Goal: Transaction & Acquisition: Obtain resource

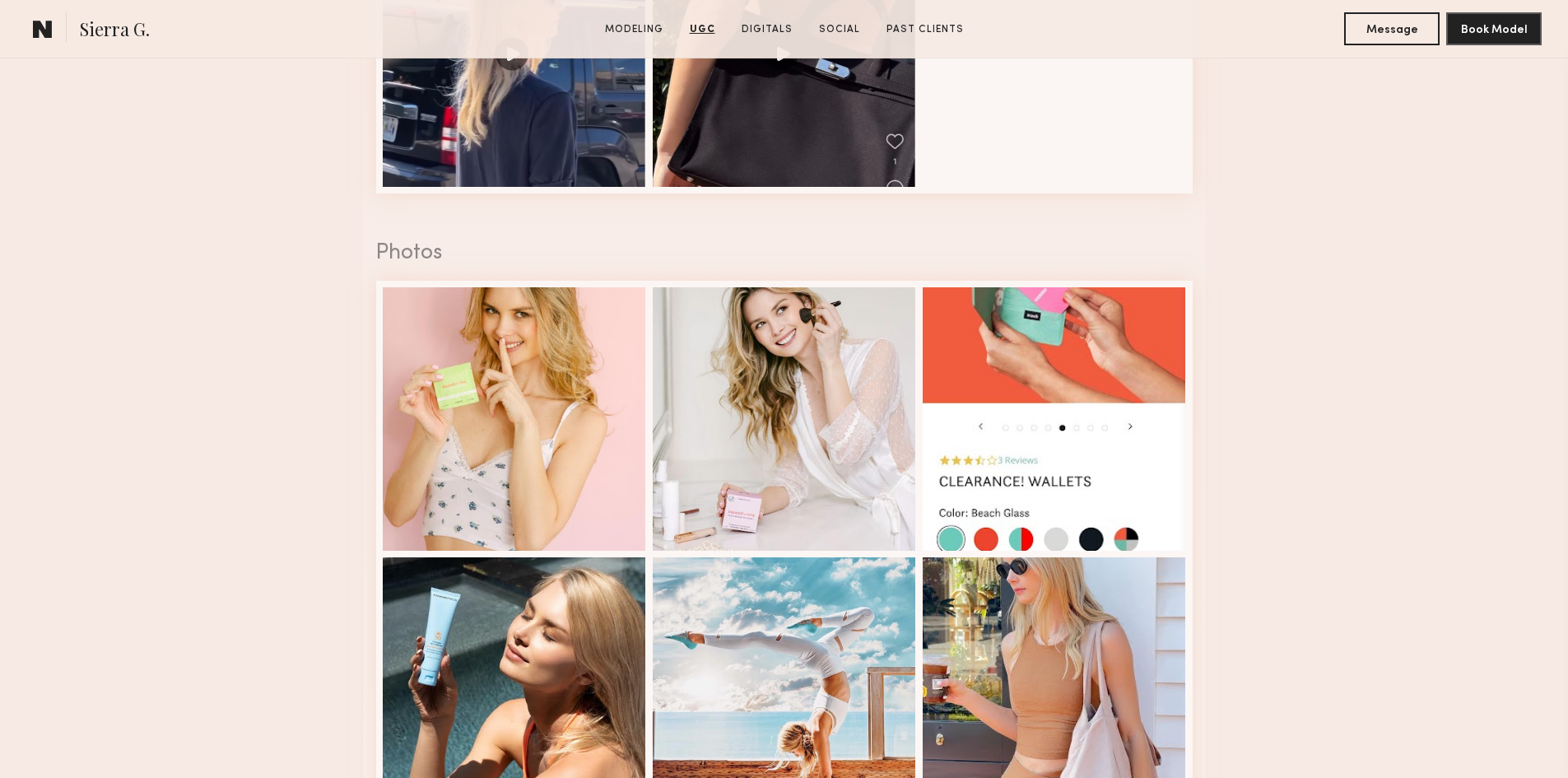
scroll to position [2634, 0]
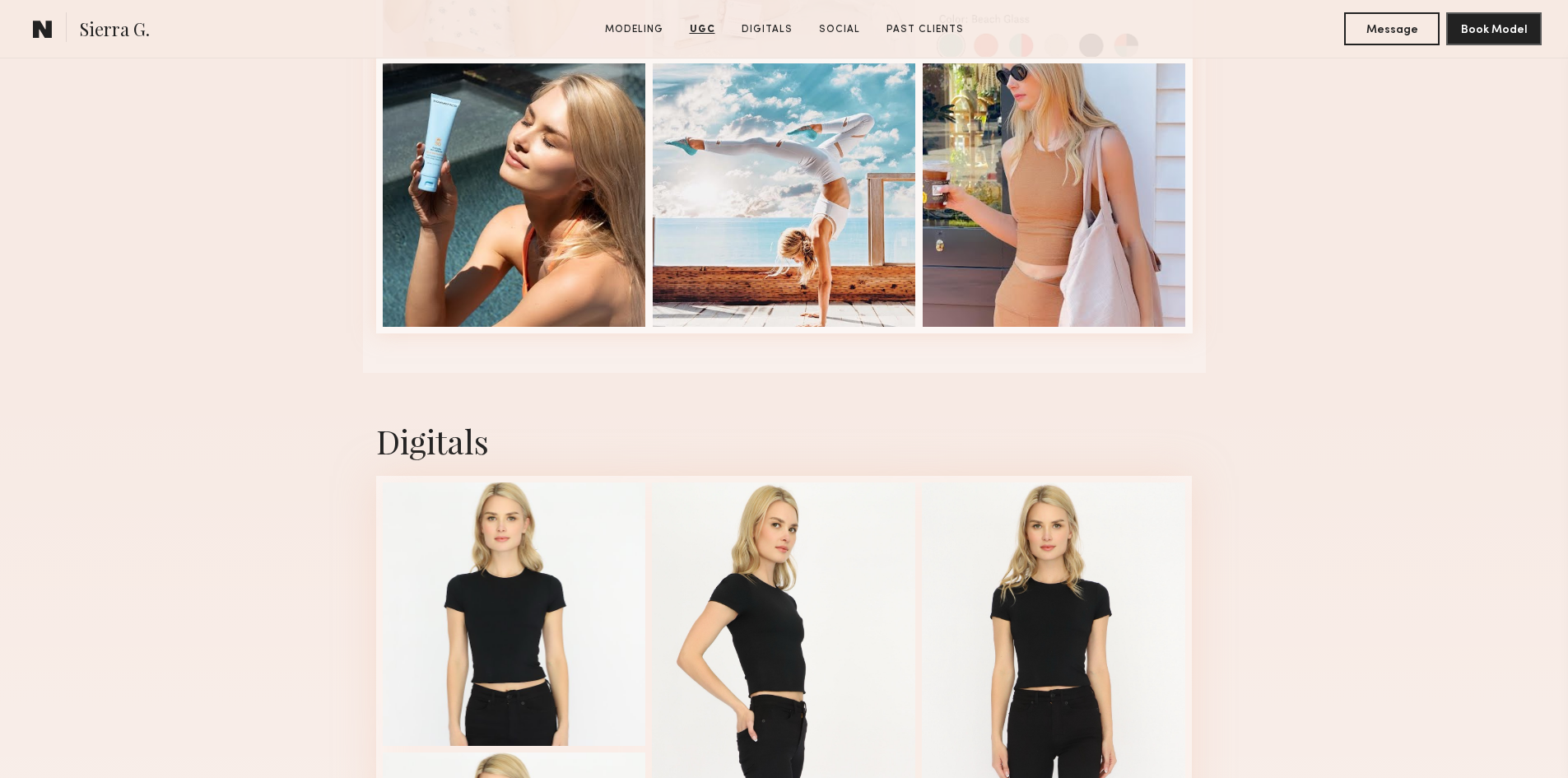
click at [1263, 457] on div "Digitals 1 of 4" at bounding box center [784, 720] width 1568 height 695
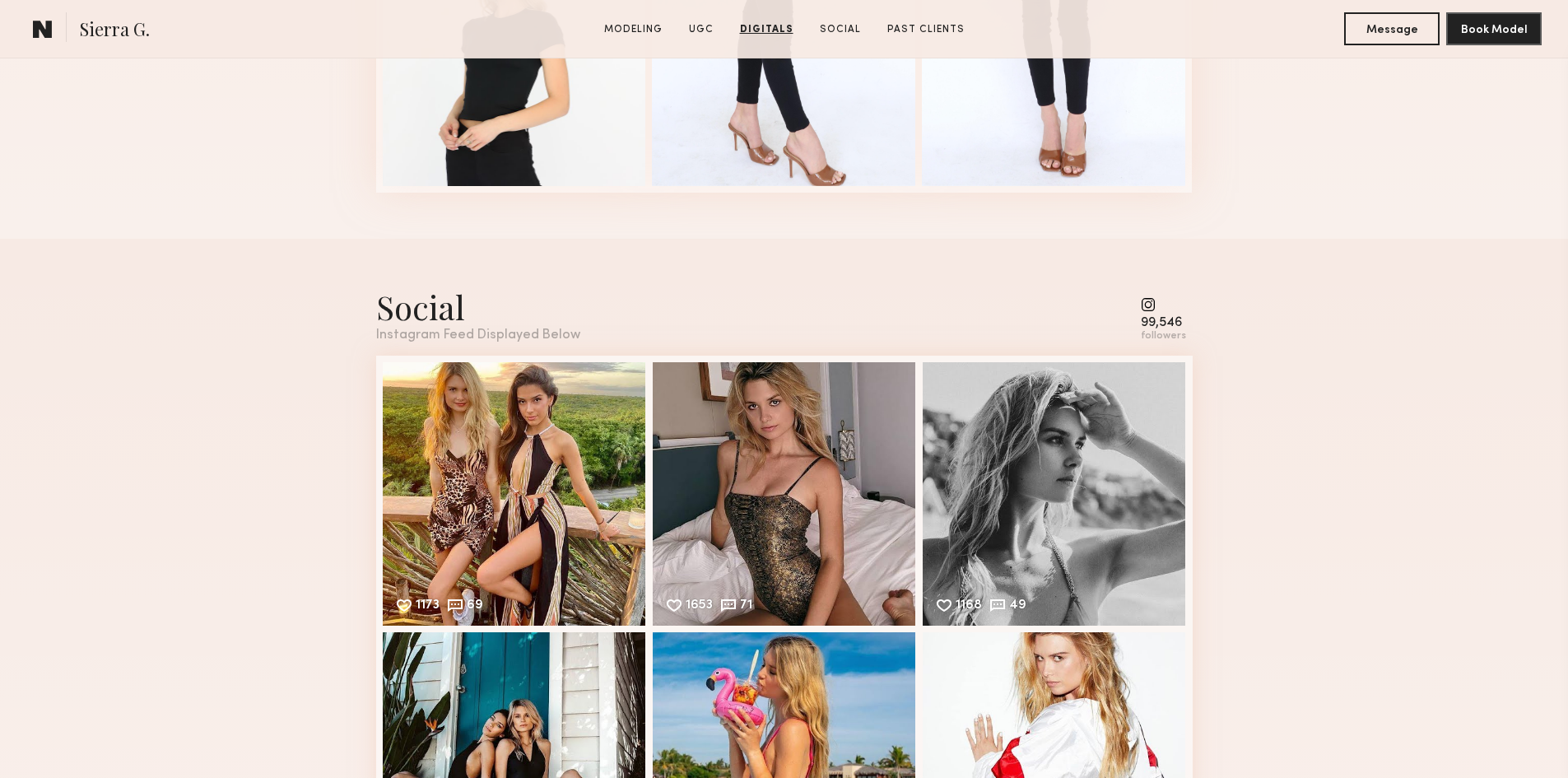
scroll to position [3621, 0]
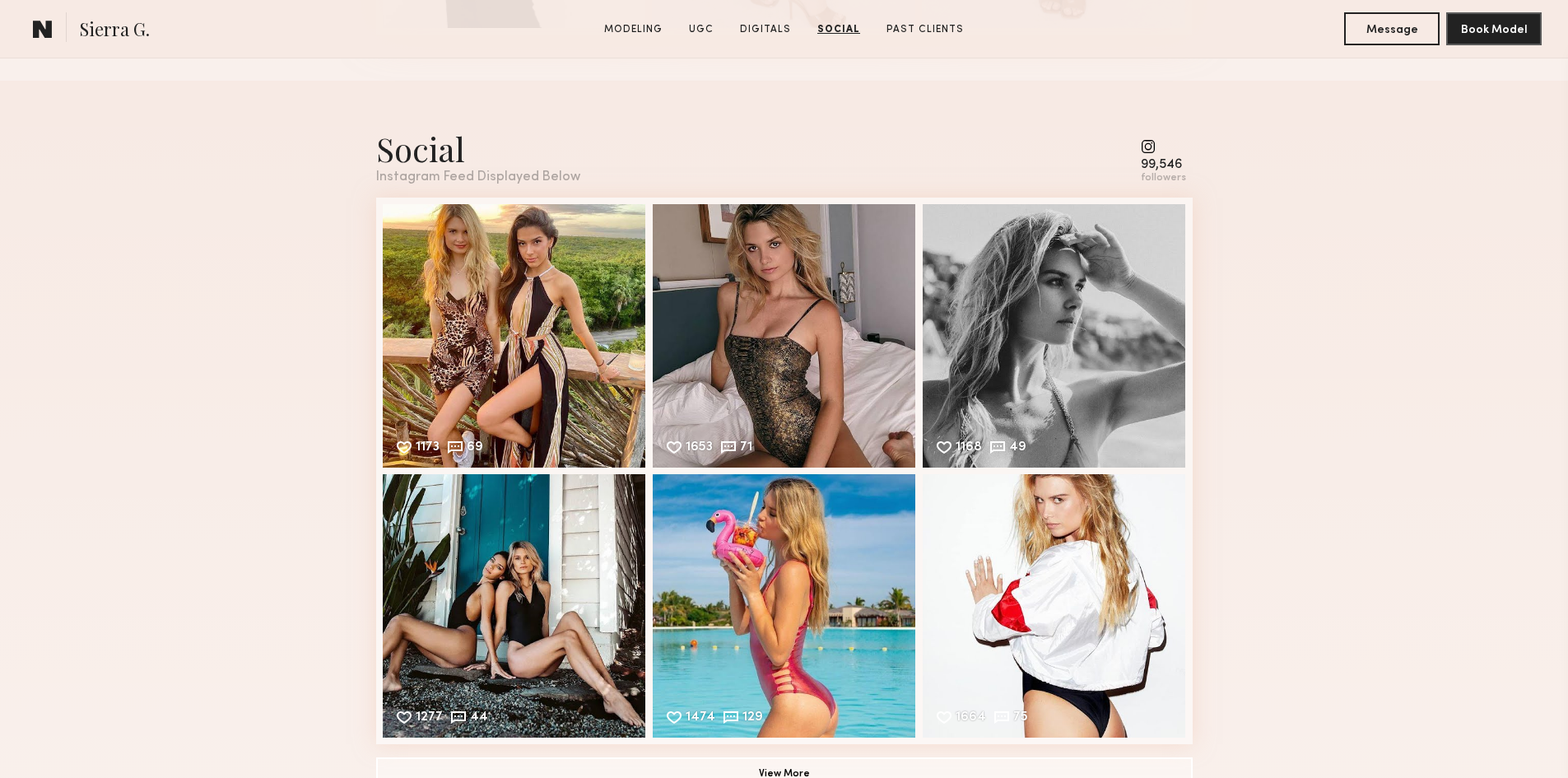
click at [1263, 457] on div "Social Instagram Feed Displayed Below 99,546 followers 1173 69 Likes & comments…" at bounding box center [784, 459] width 1568 height 755
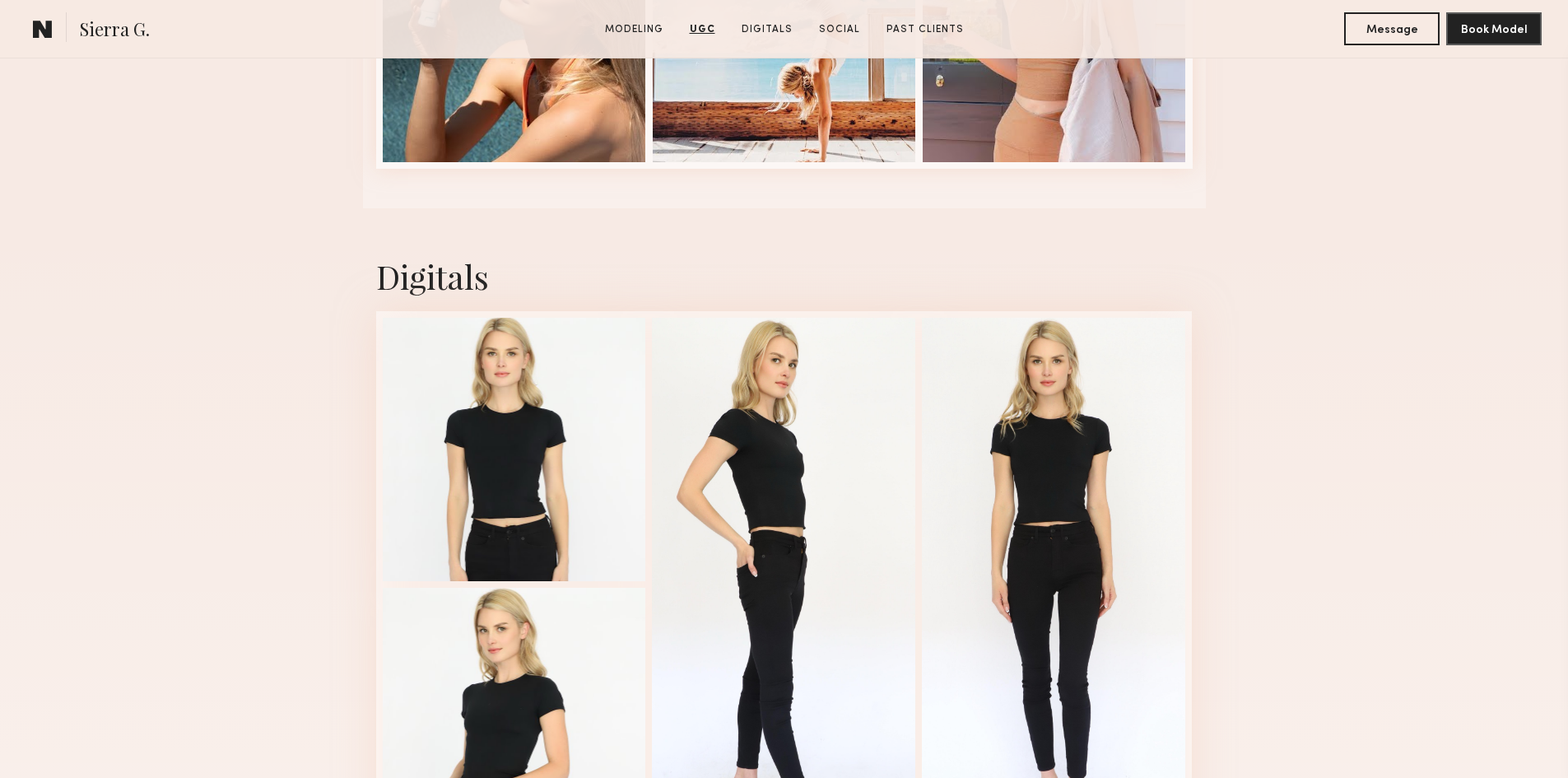
scroll to position [2304, 0]
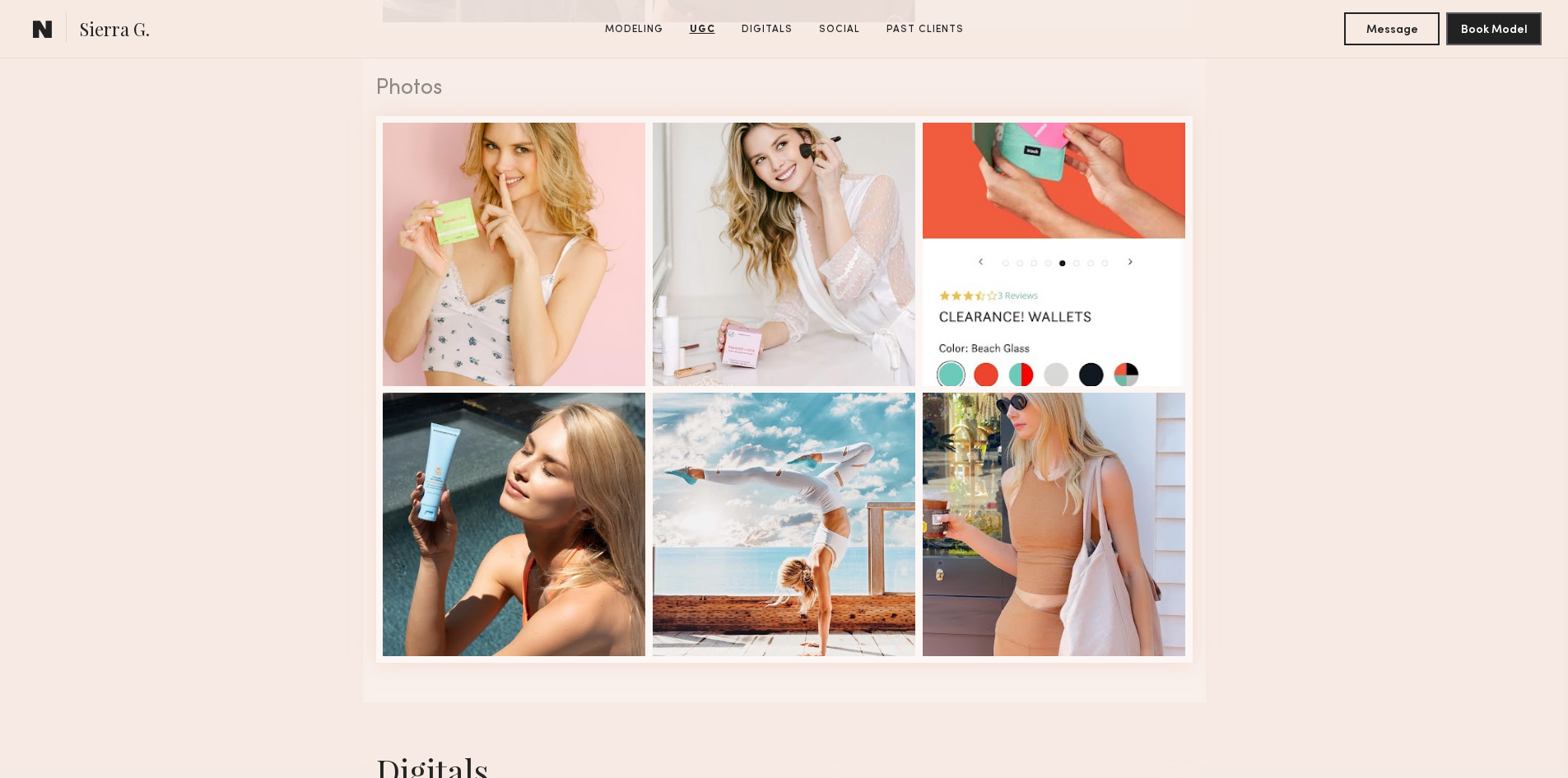
click at [1263, 465] on nb-model-profile-ugc-container "User Generated Content Videos 1 of 5 Photos 1 of 6" at bounding box center [784, 29] width 1568 height 1348
click at [1268, 465] on nb-model-profile-ugc-container "User Generated Content Videos 1 of 5 Photos 1 of 6" at bounding box center [784, 29] width 1568 height 1348
click at [1305, 474] on nb-model-profile-ugc-container "User Generated Content Videos 1 of 5 Photos 1 of 6" at bounding box center [784, 29] width 1568 height 1348
click at [1066, 493] on div at bounding box center [1054, 522] width 263 height 263
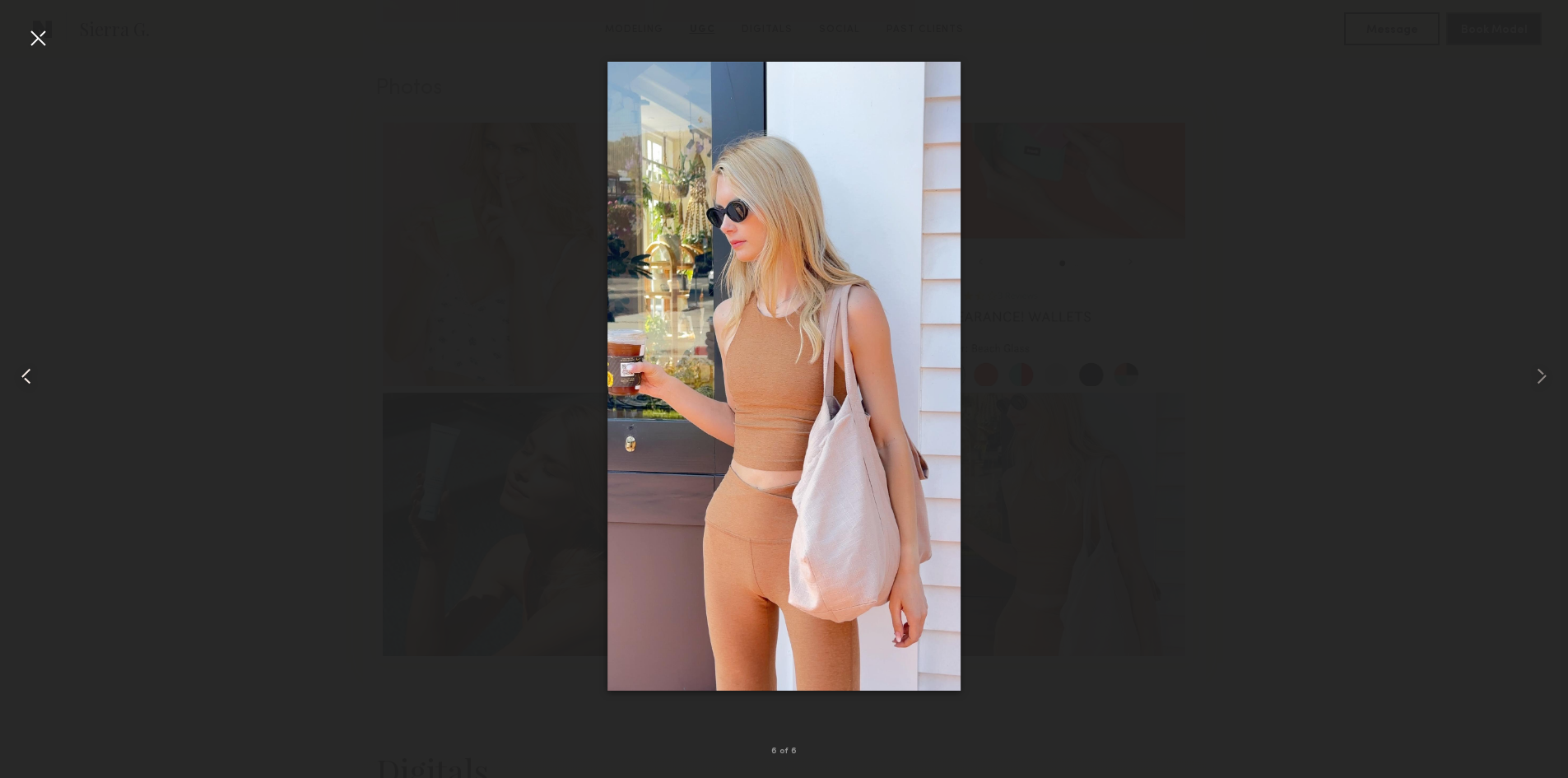
click at [25, 372] on common-icon at bounding box center [26, 376] width 27 height 27
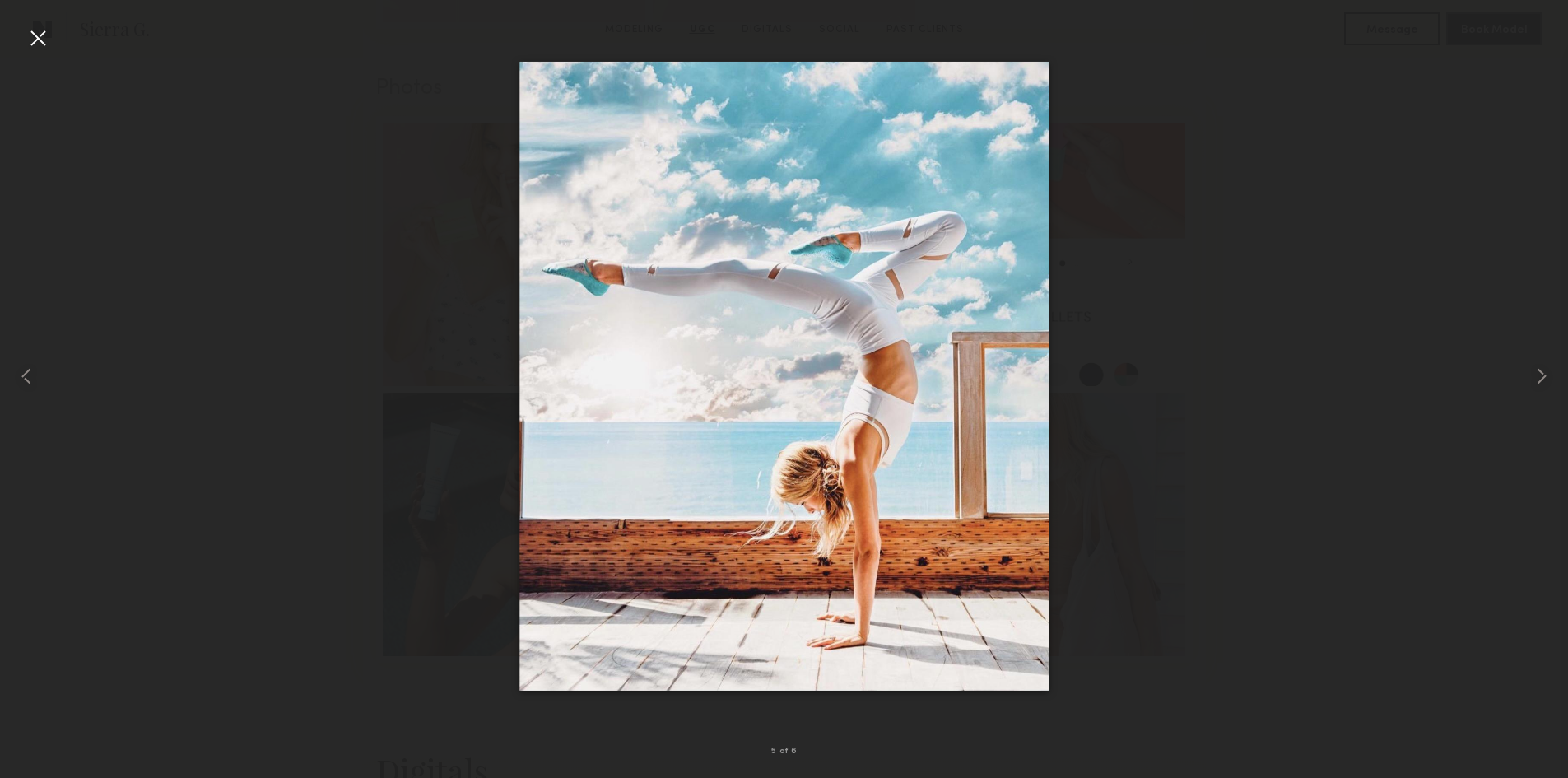
drag, startPoint x: 54, startPoint y: 25, endPoint x: 34, endPoint y: 37, distance: 23.3
click at [55, 26] on nb-gallery-light "5 of 6" at bounding box center [784, 389] width 1568 height 778
click at [23, 41] on div at bounding box center [31, 376] width 62 height 699
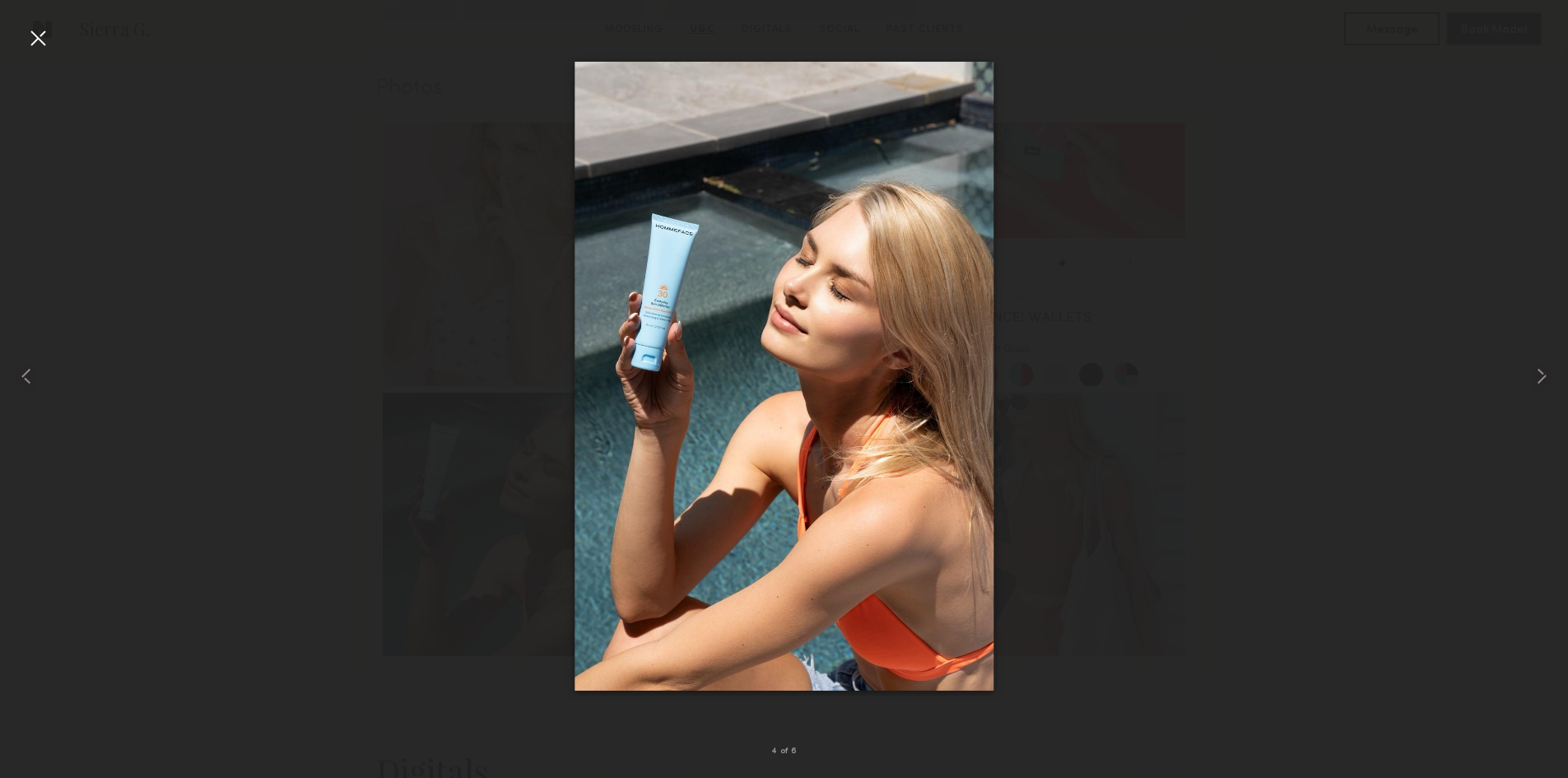
click at [45, 39] on div at bounding box center [38, 38] width 27 height 27
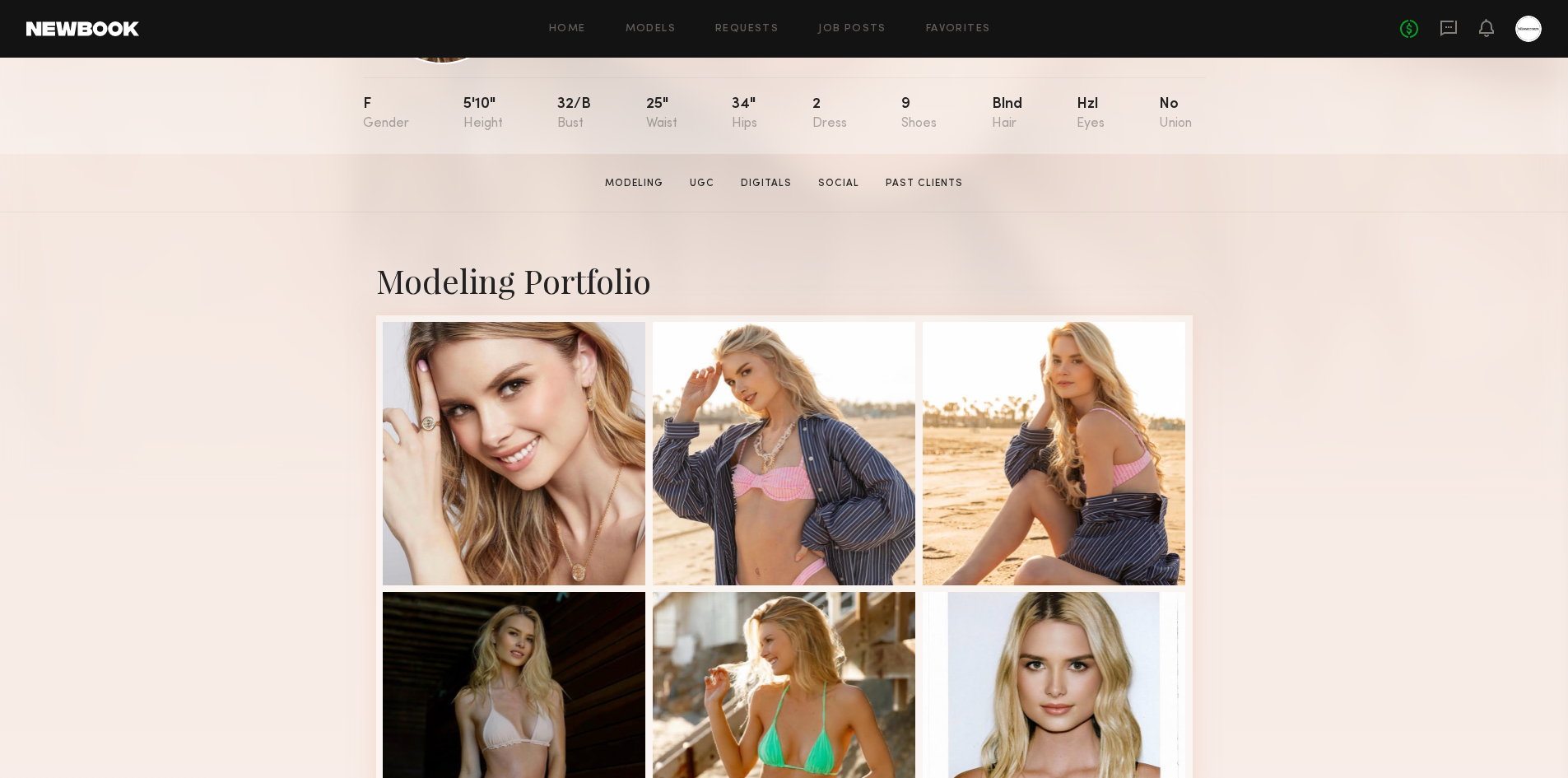
scroll to position [0, 0]
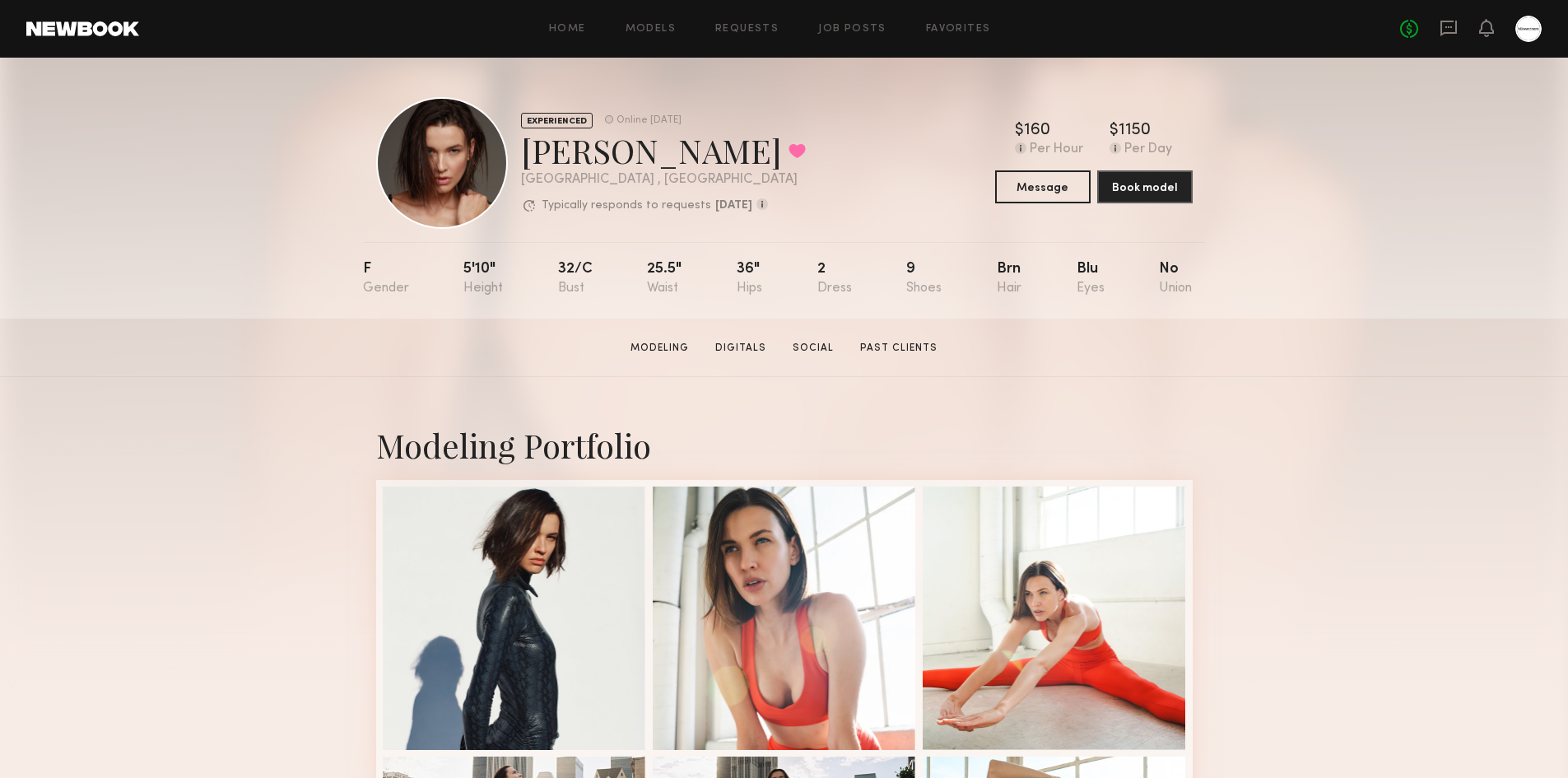
scroll to position [658, 0]
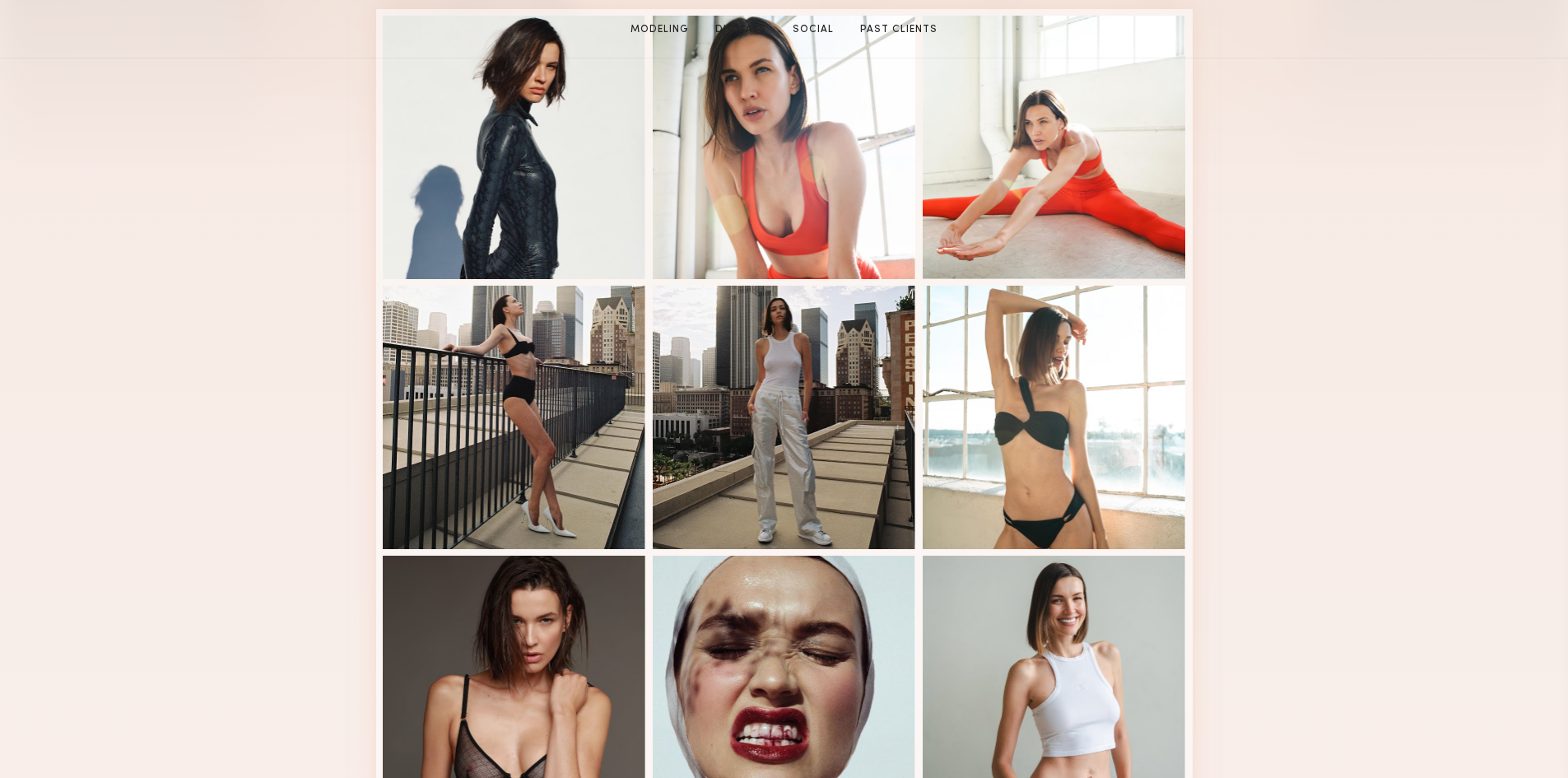
click at [1341, 516] on div "Modeling Portfolio" at bounding box center [784, 524] width 1568 height 1236
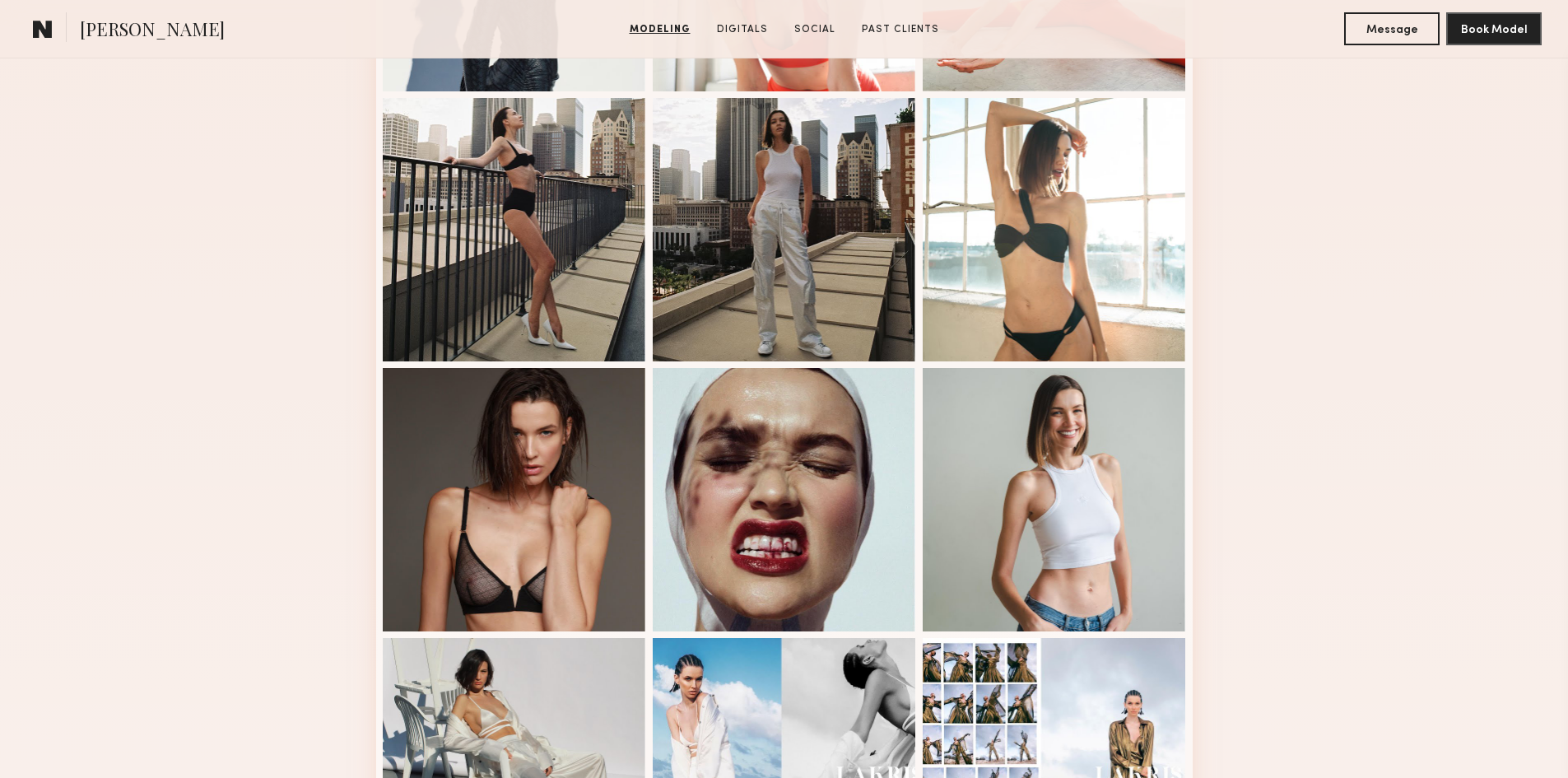
click at [1363, 477] on div "Modeling Portfolio" at bounding box center [784, 336] width 1568 height 1236
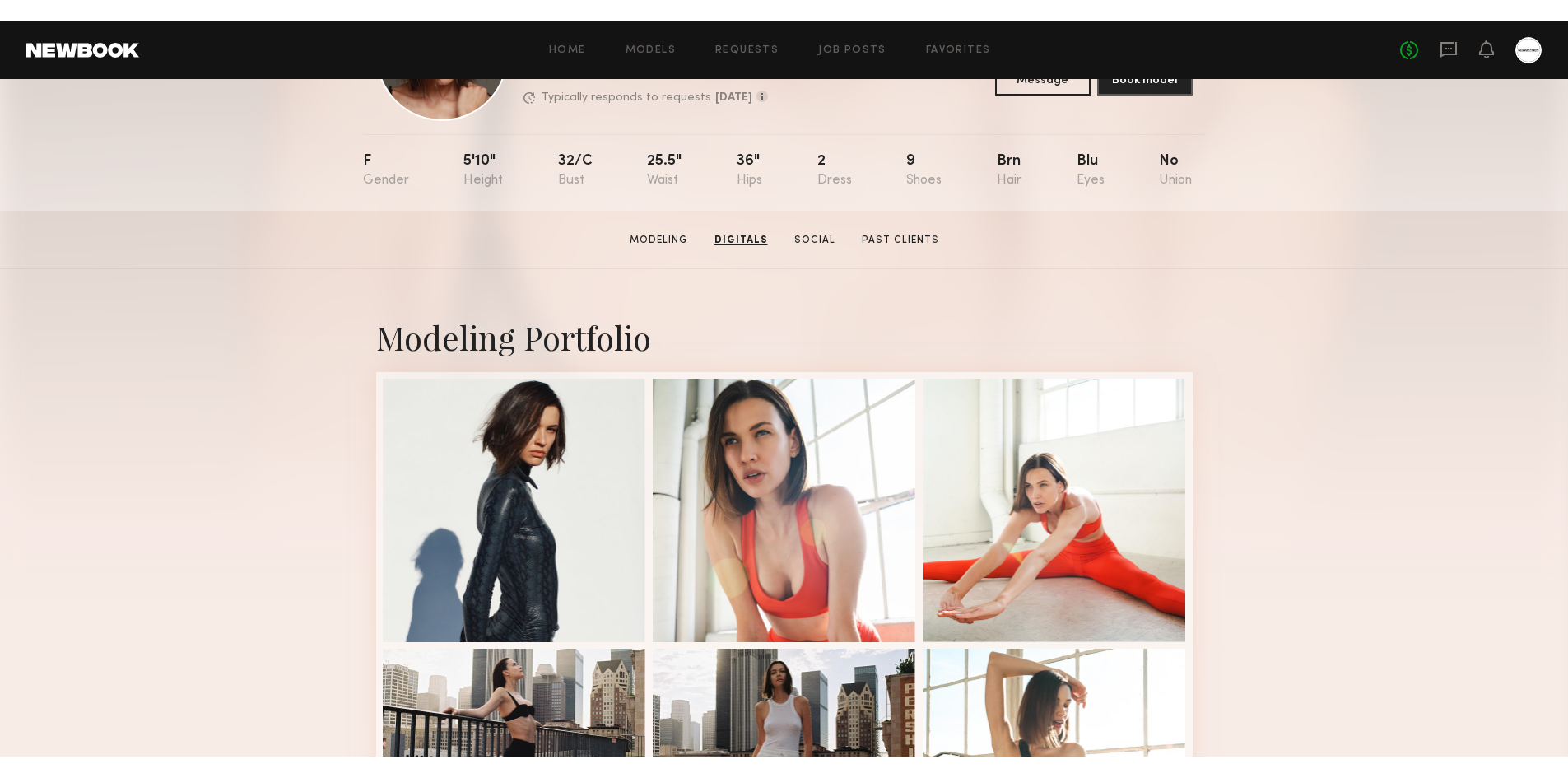
scroll to position [0, 0]
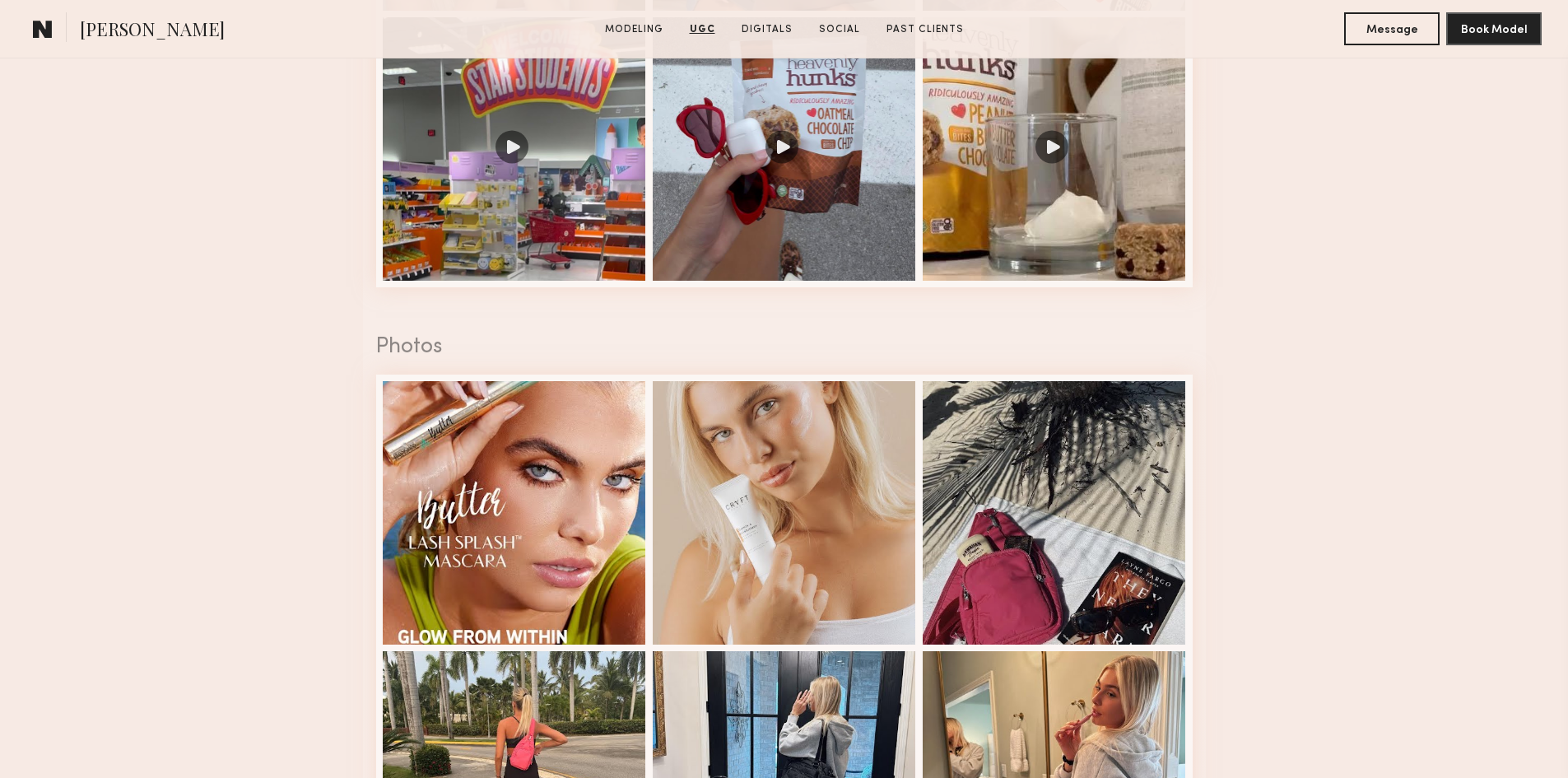
scroll to position [2798, 0]
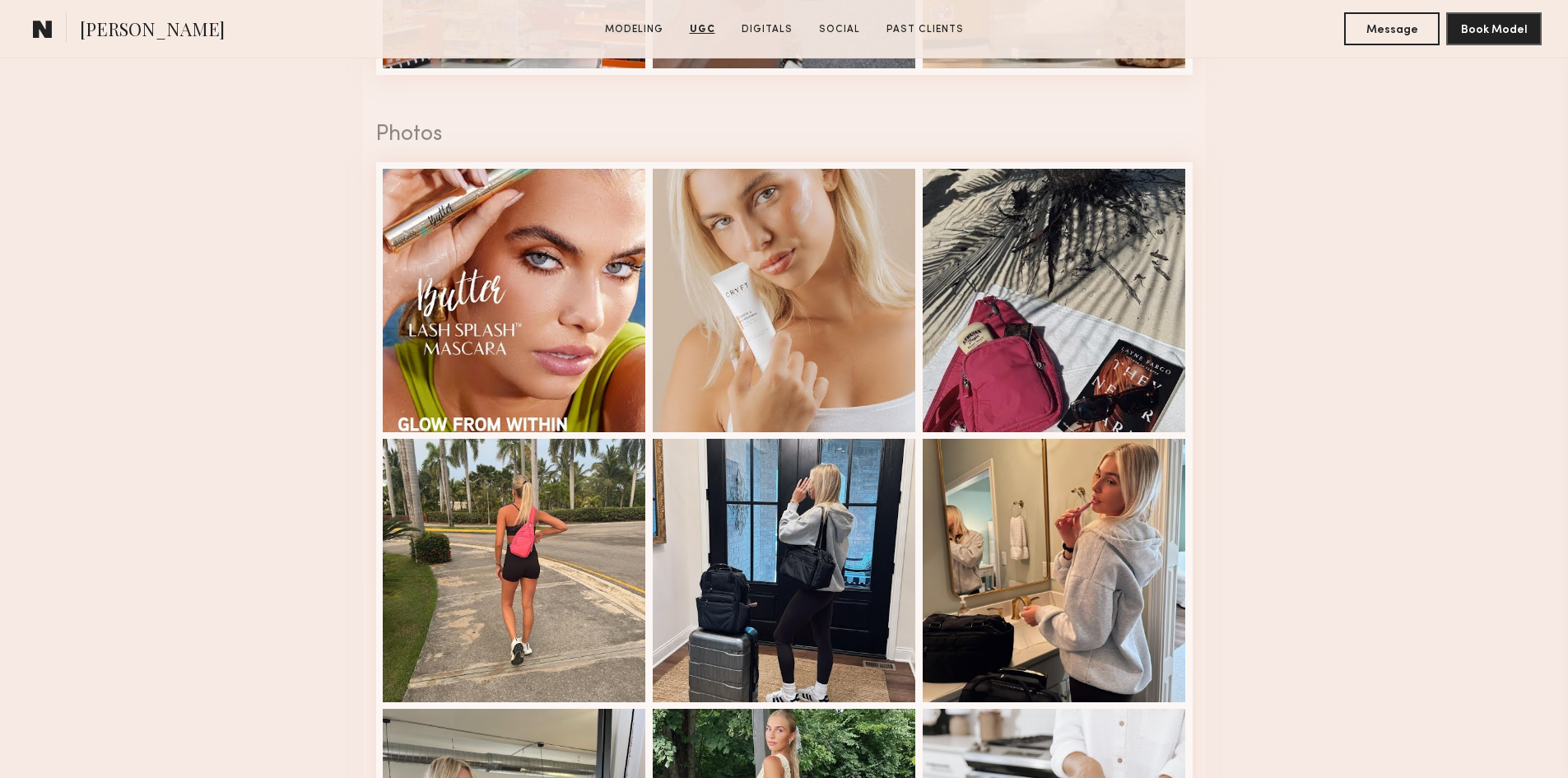
click at [245, 322] on nb-model-profile-ugc-container "User Generated Content Videos 1 of 12 Photos 1 of 12" at bounding box center [784, 74] width 1568 height 2428
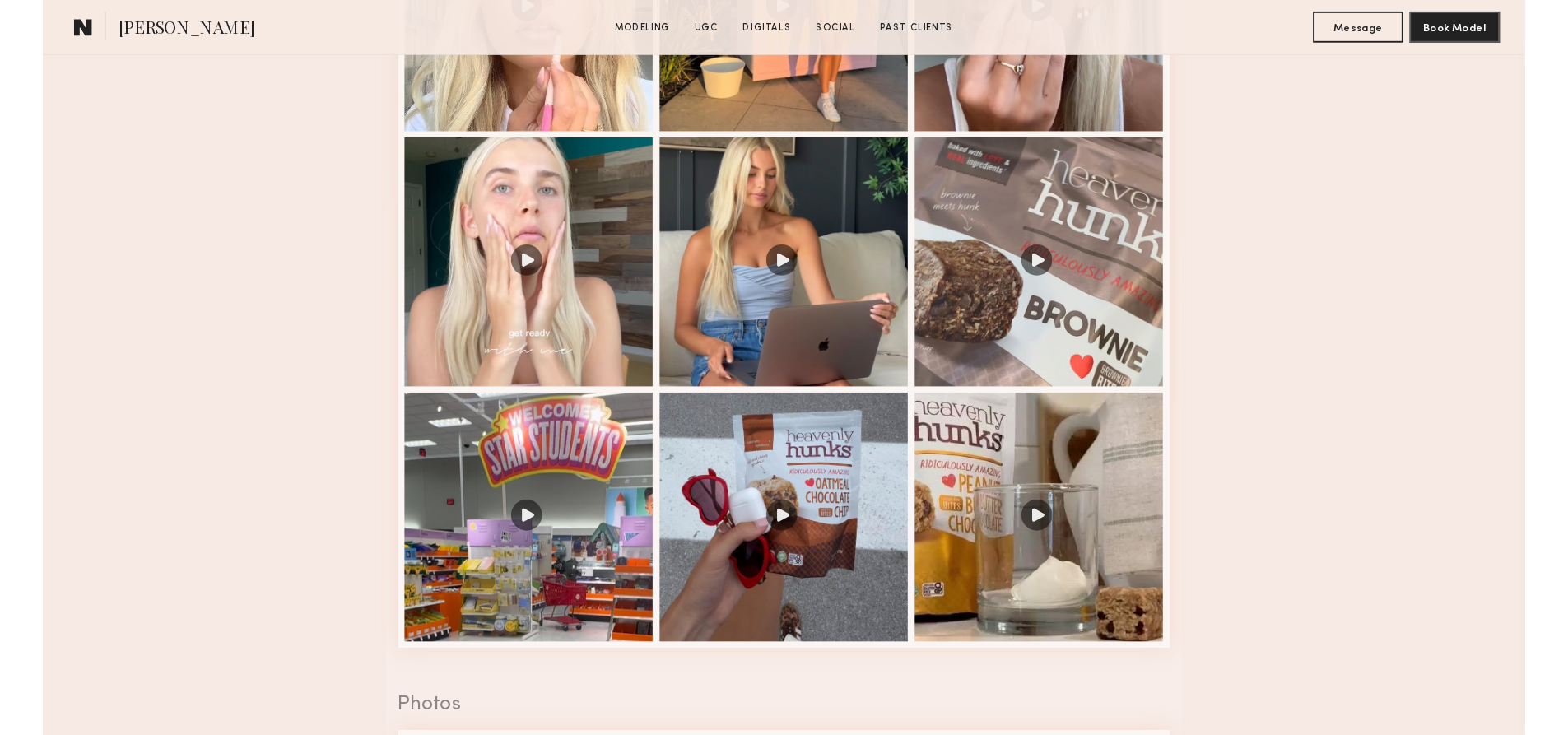
scroll to position [0, 0]
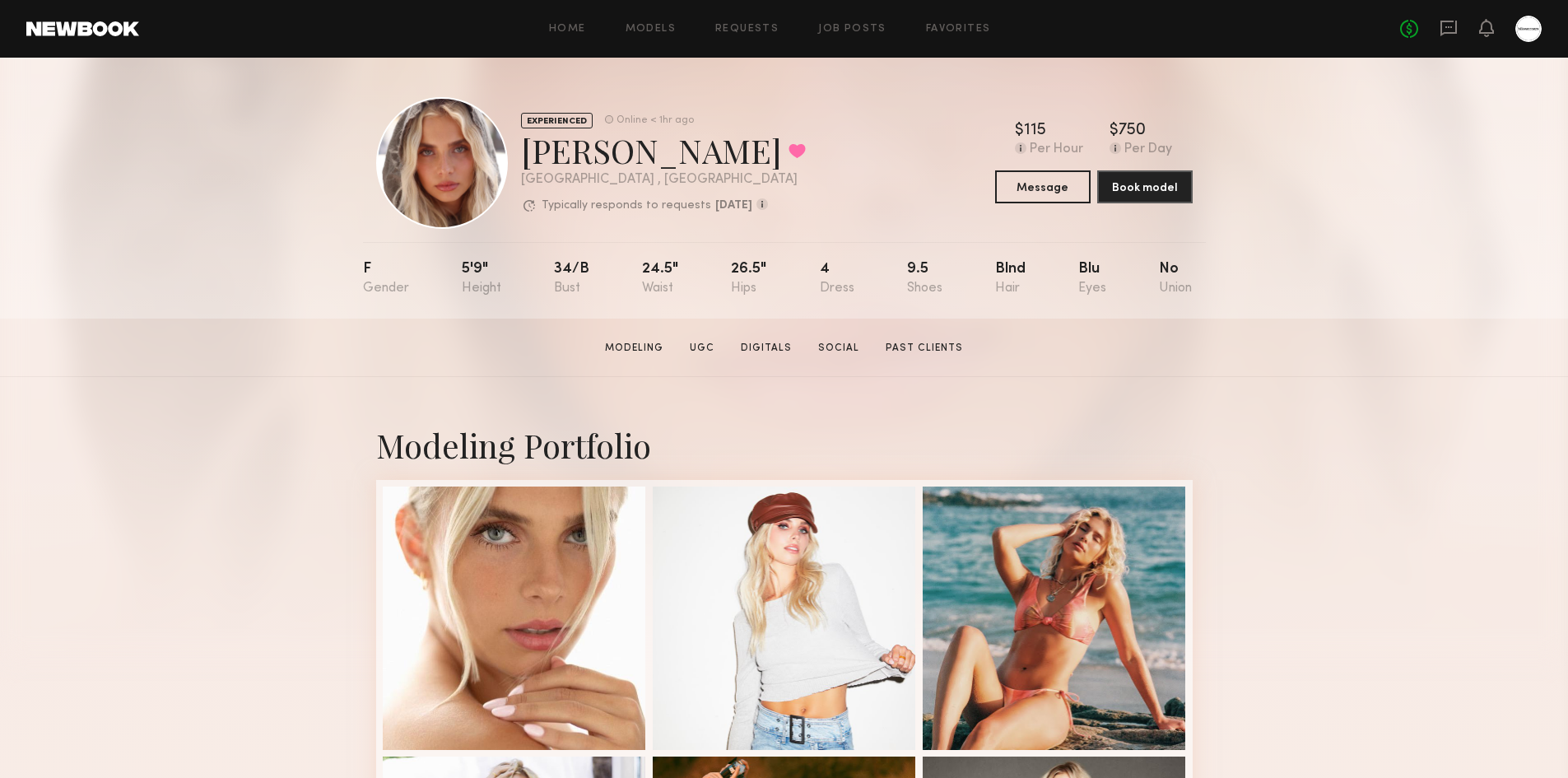
drag, startPoint x: 321, startPoint y: 102, endPoint x: 325, endPoint y: -67, distance: 169.0
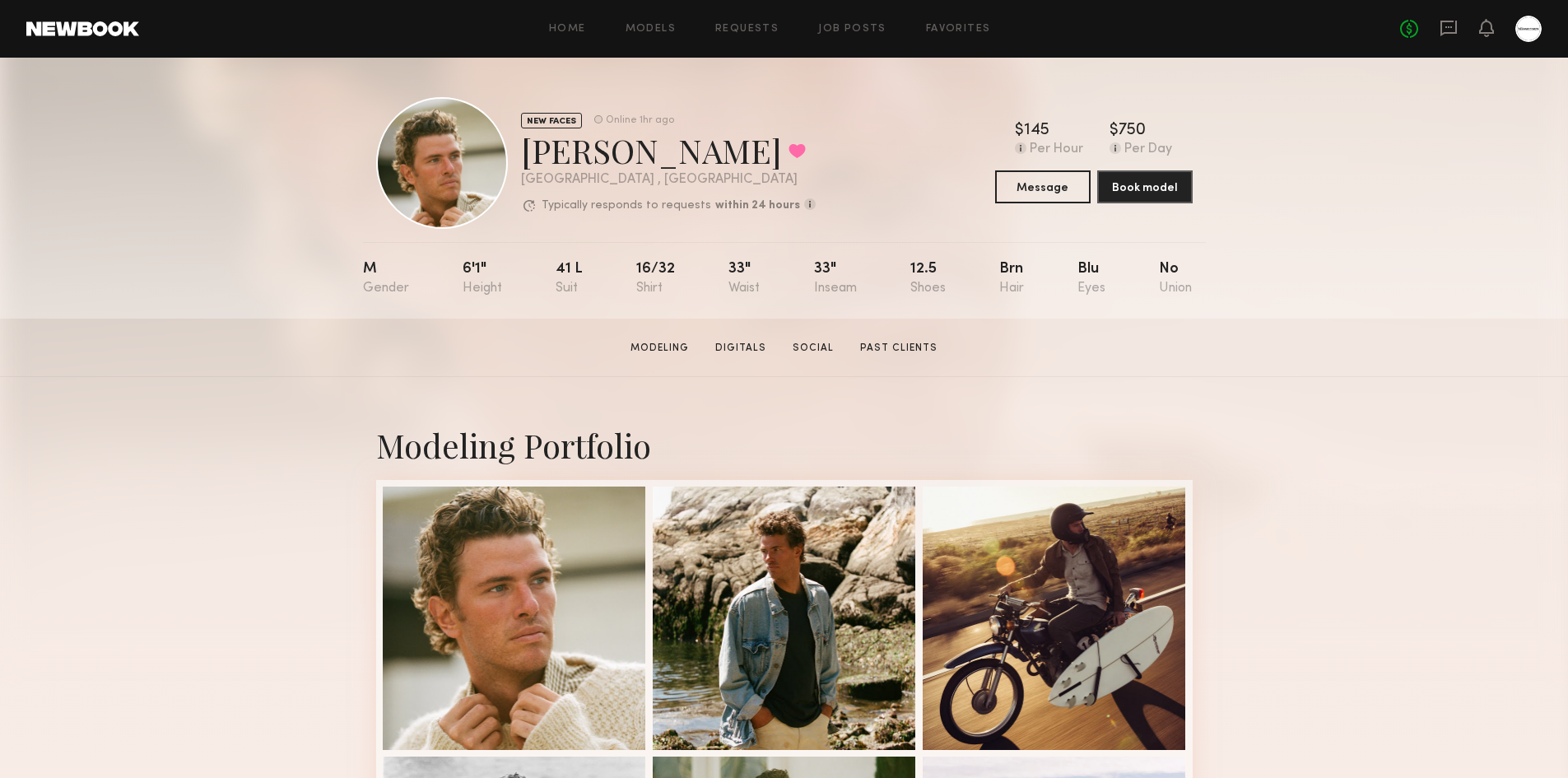
click at [1444, 302] on div "NEW FACES Online 1hr ago Jesse S. Favorited Newport Beach , CA Typically respon…" at bounding box center [784, 188] width 1568 height 261
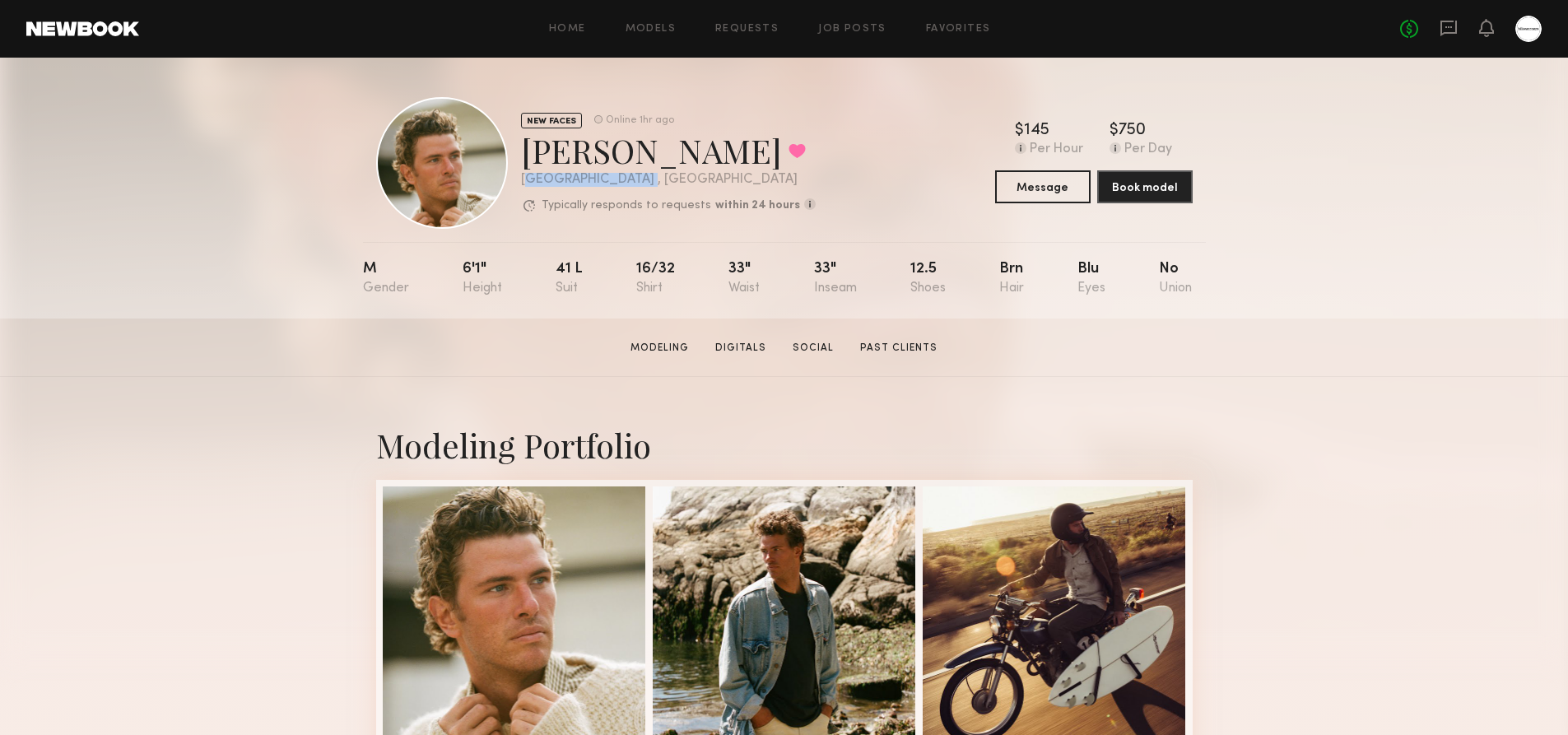
drag, startPoint x: 651, startPoint y: 179, endPoint x: 530, endPoint y: 182, distance: 121.0
click at [530, 182] on div "Newport Beach , CA" at bounding box center [668, 180] width 295 height 14
click at [1279, 377] on section "Jesse S. Modeling Digitals Social Past Clients Message Book Model" at bounding box center [784, 347] width 1568 height 58
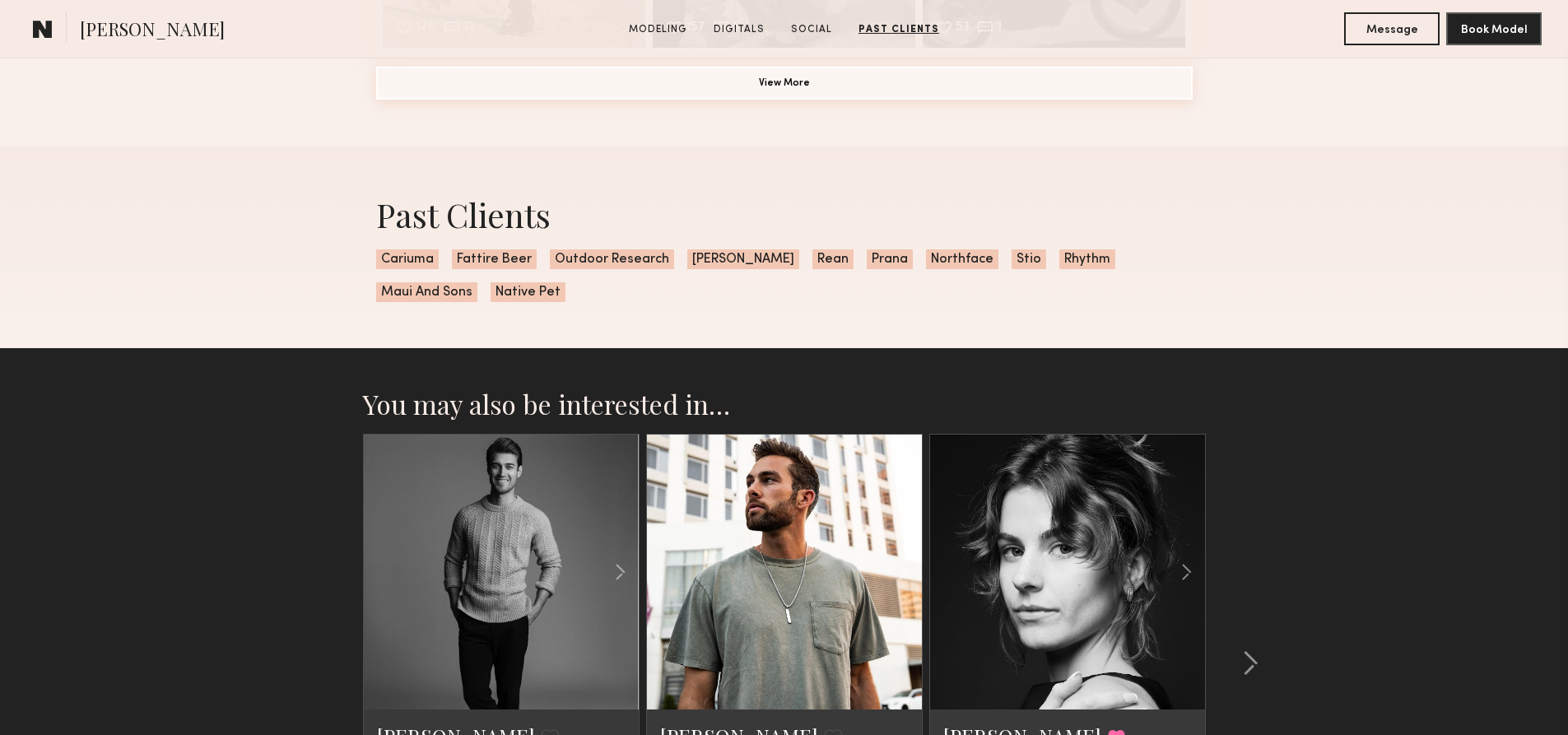
scroll to position [2470, 0]
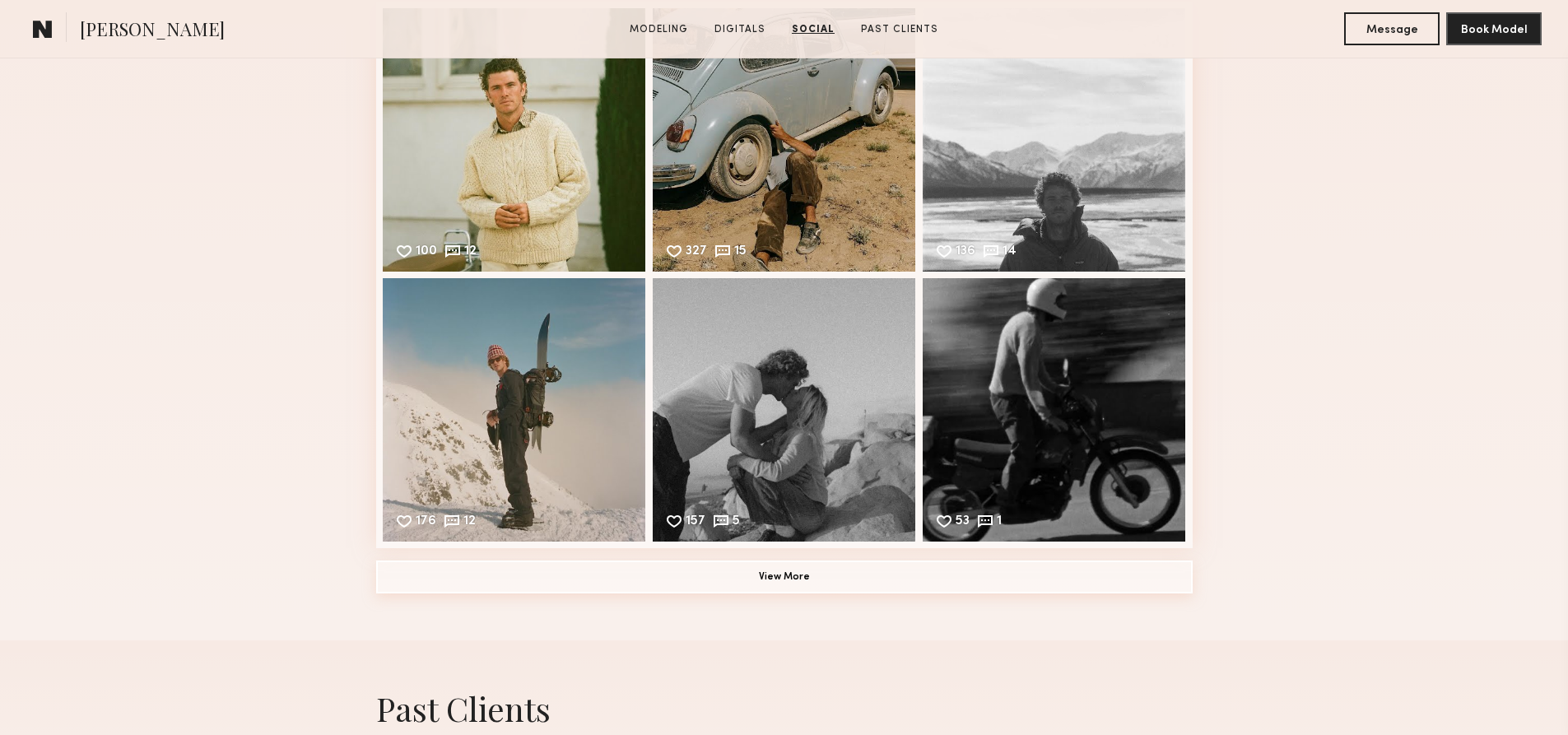
click at [822, 593] on button "View More" at bounding box center [784, 577] width 817 height 33
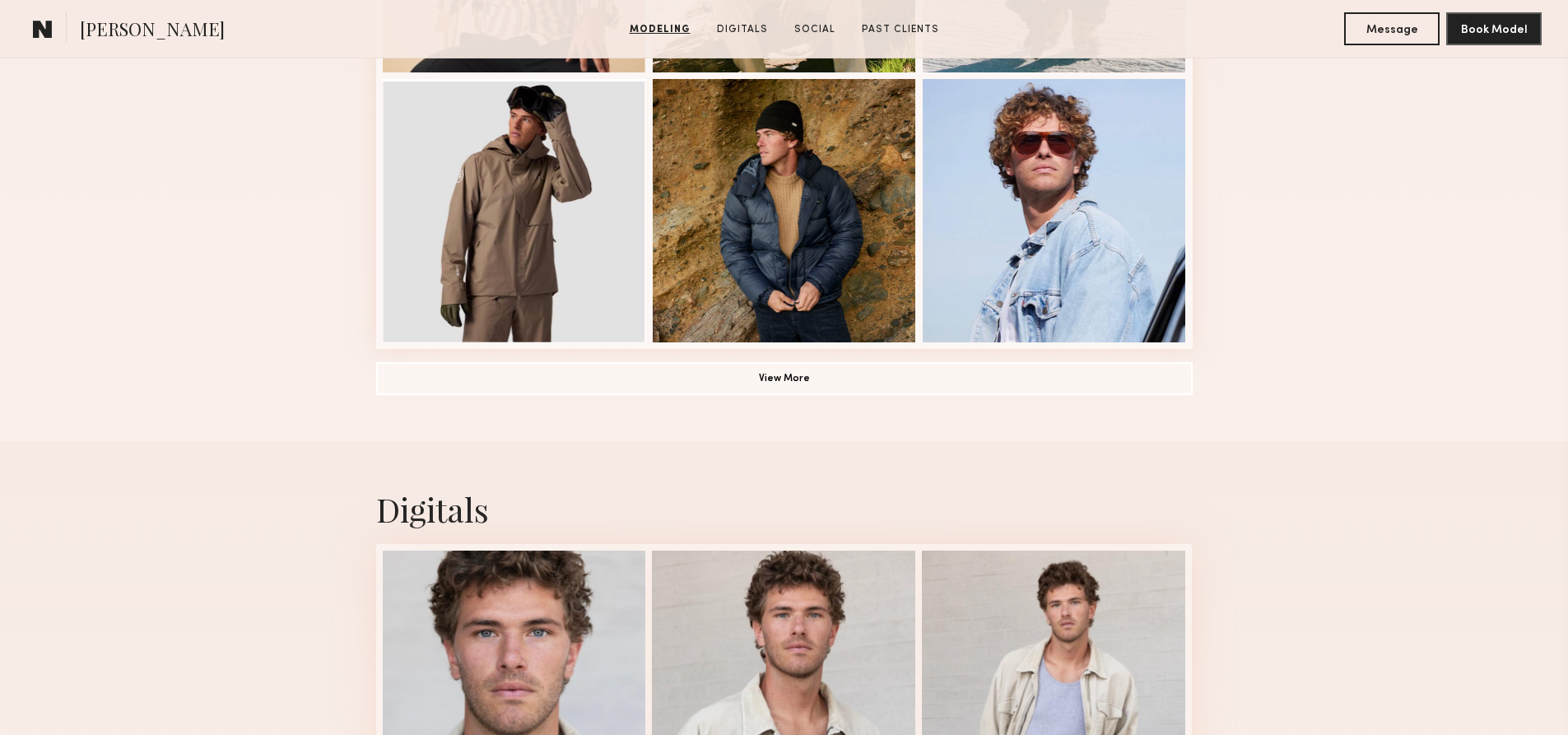
scroll to position [988, 0]
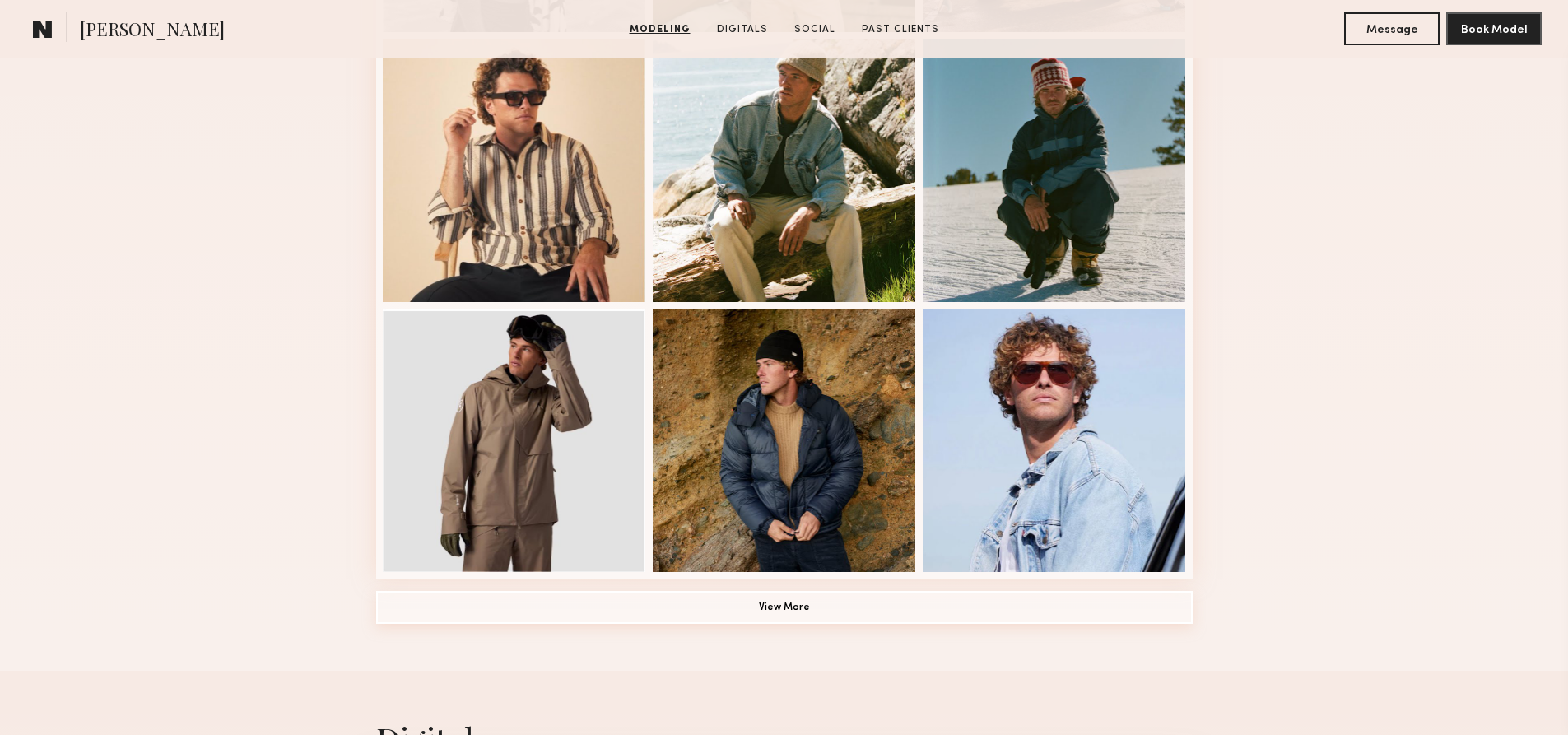
click at [813, 603] on button "View More" at bounding box center [784, 607] width 817 height 33
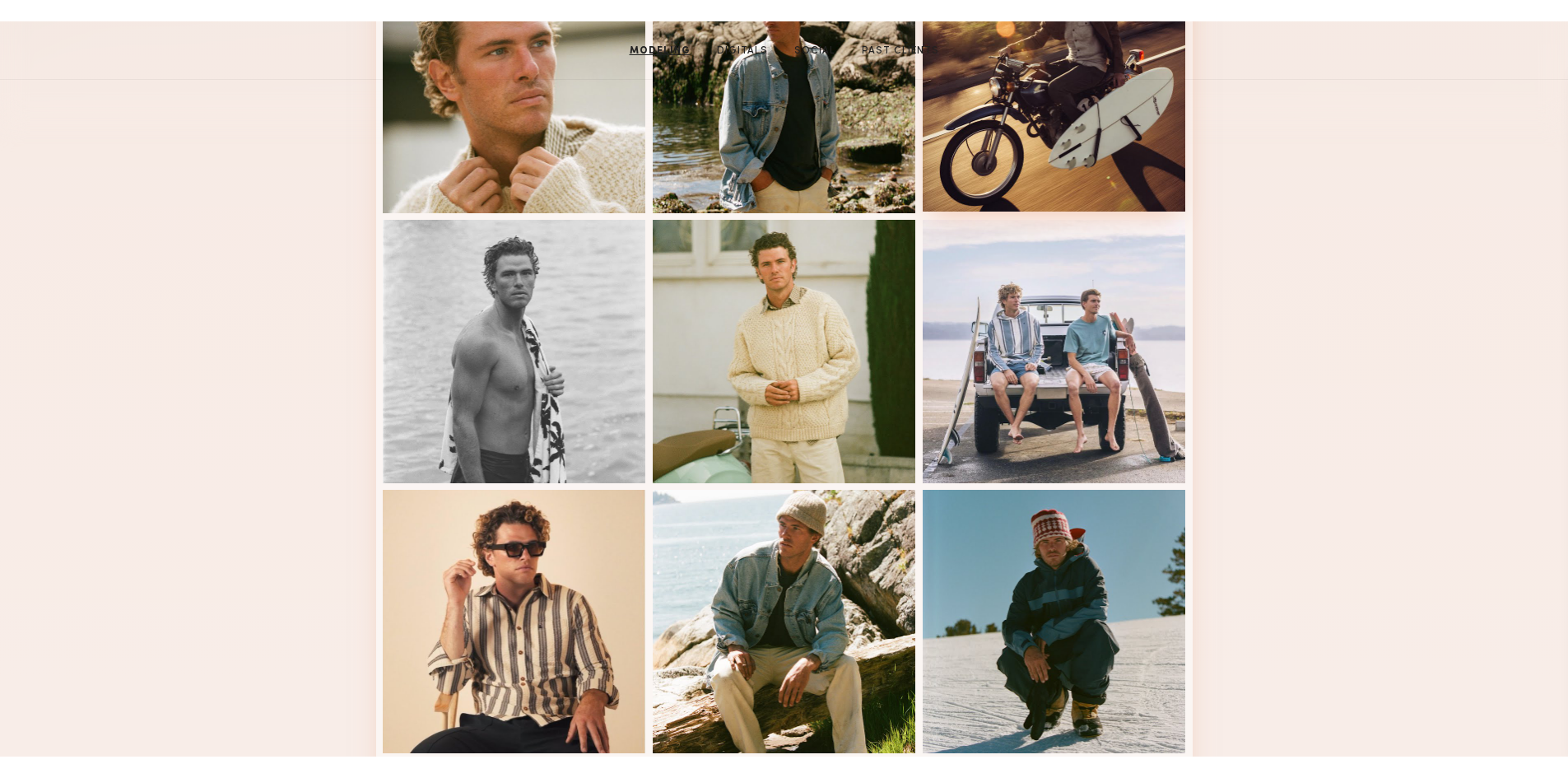
scroll to position [0, 0]
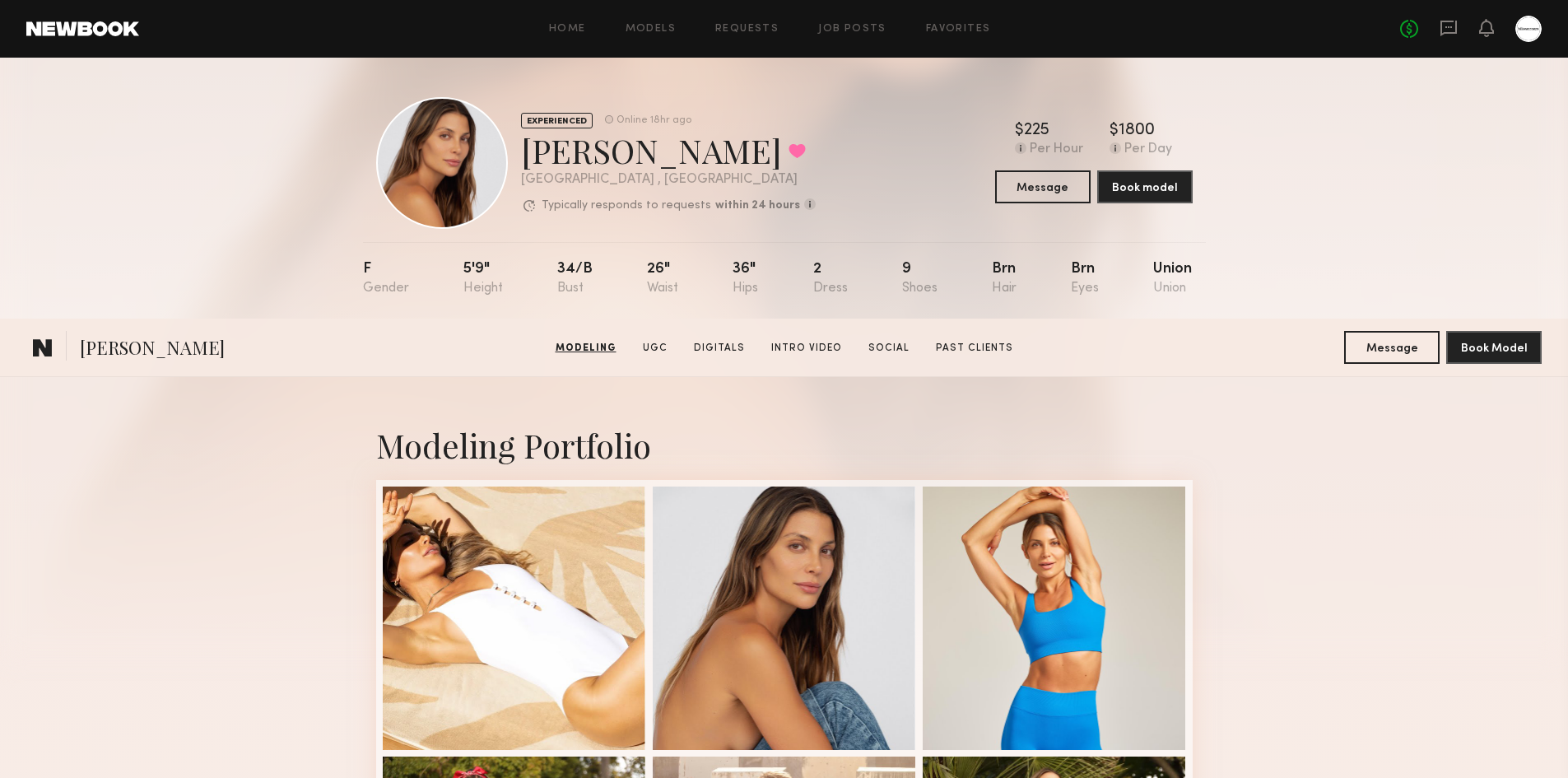
scroll to position [493, 0]
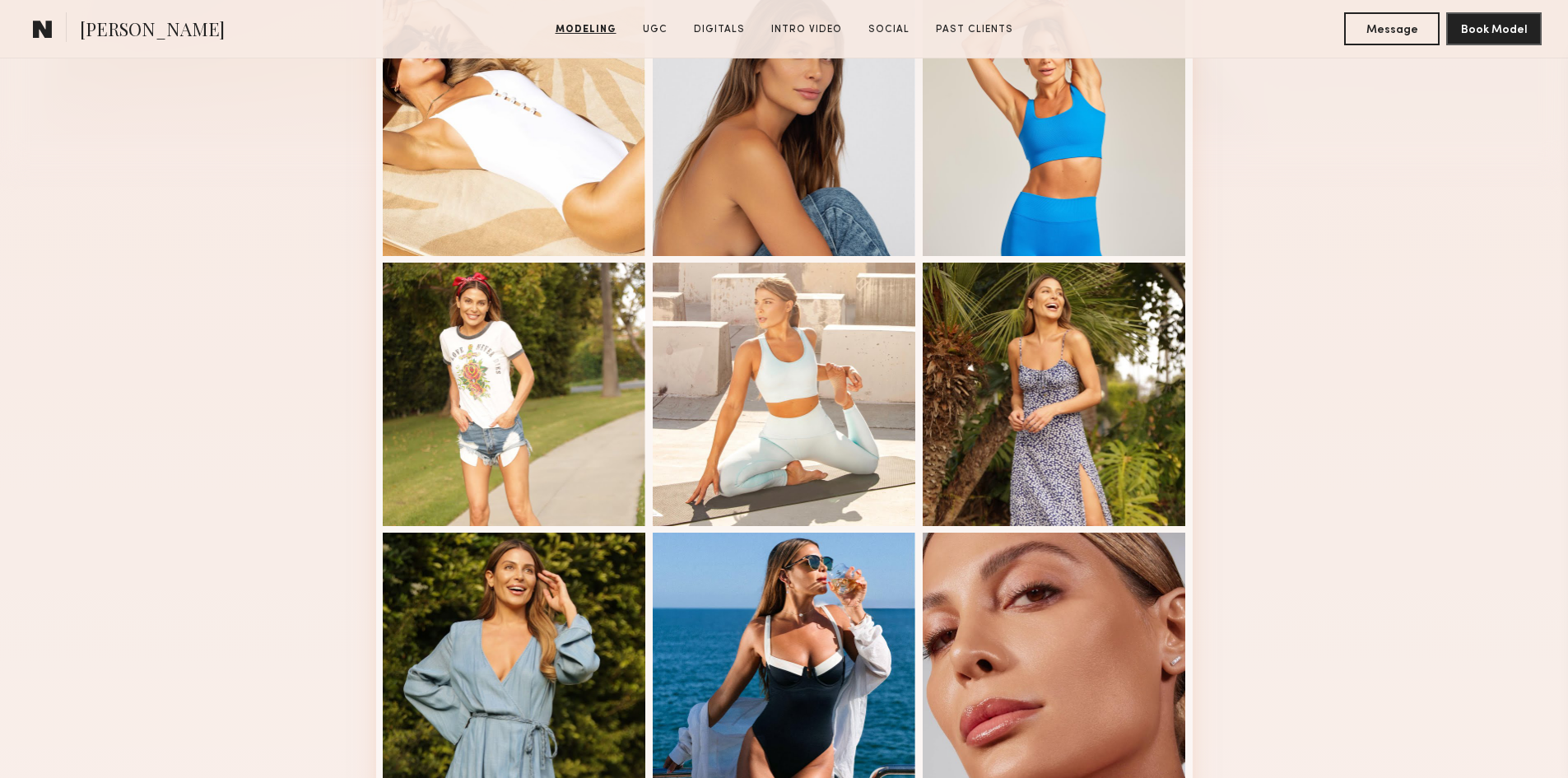
click at [1331, 444] on div "Modeling Portfolio View More" at bounding box center [784, 524] width 1568 height 1281
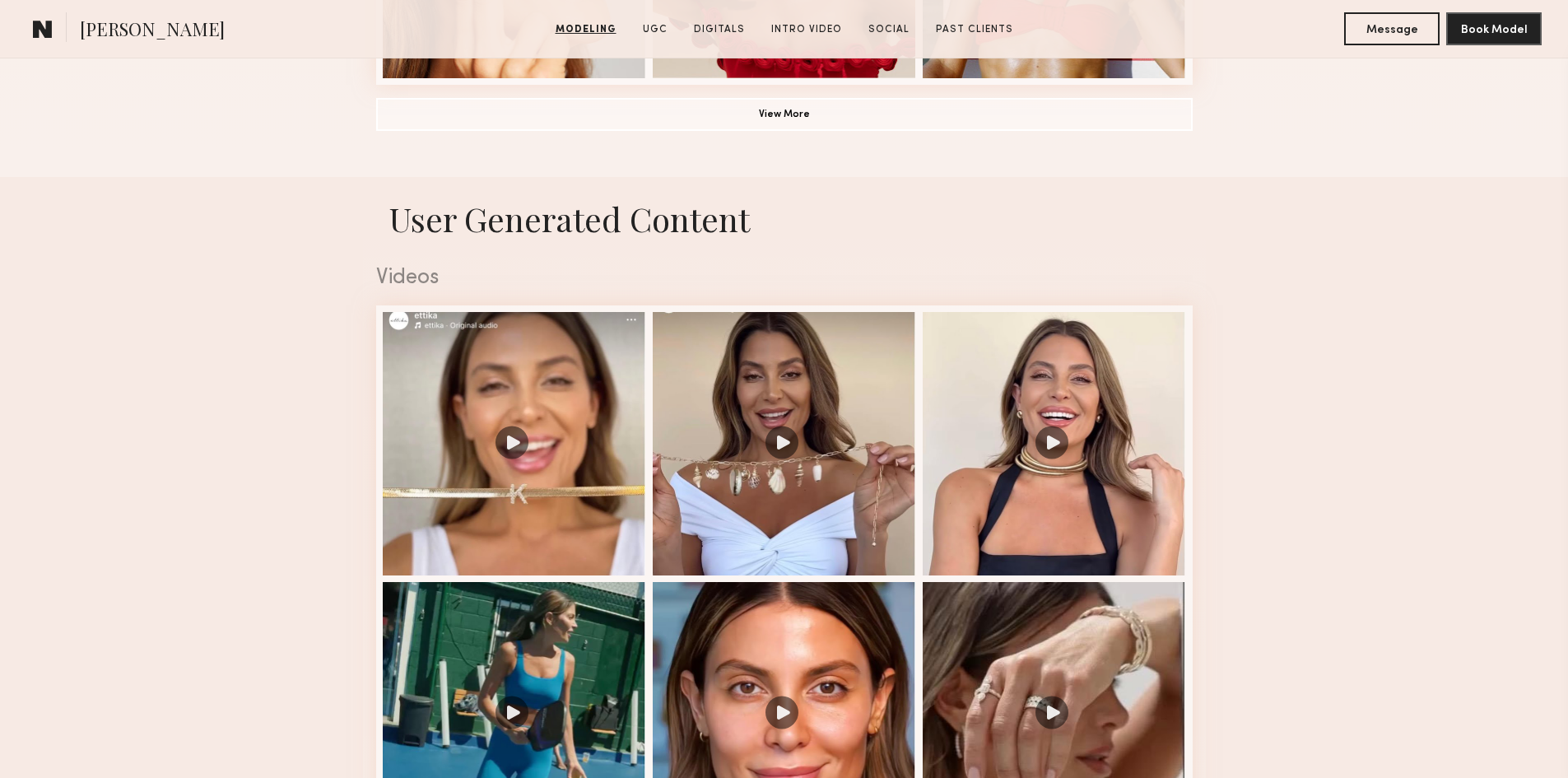
click at [116, 410] on nb-model-profile-ugc-container "User Generated Content Videos 1 of 8" at bounding box center [784, 683] width 1568 height 1013
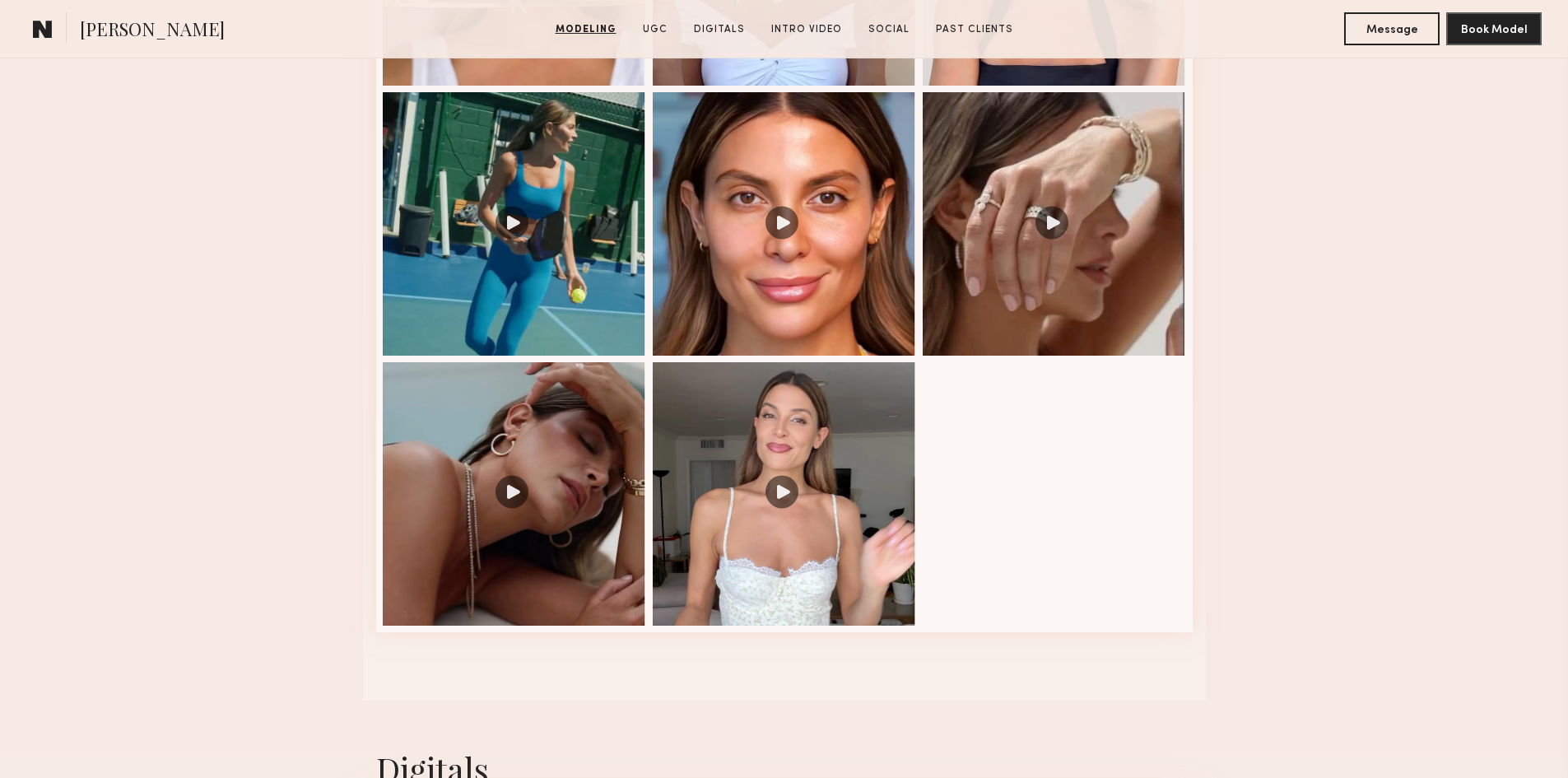
scroll to position [1975, 0]
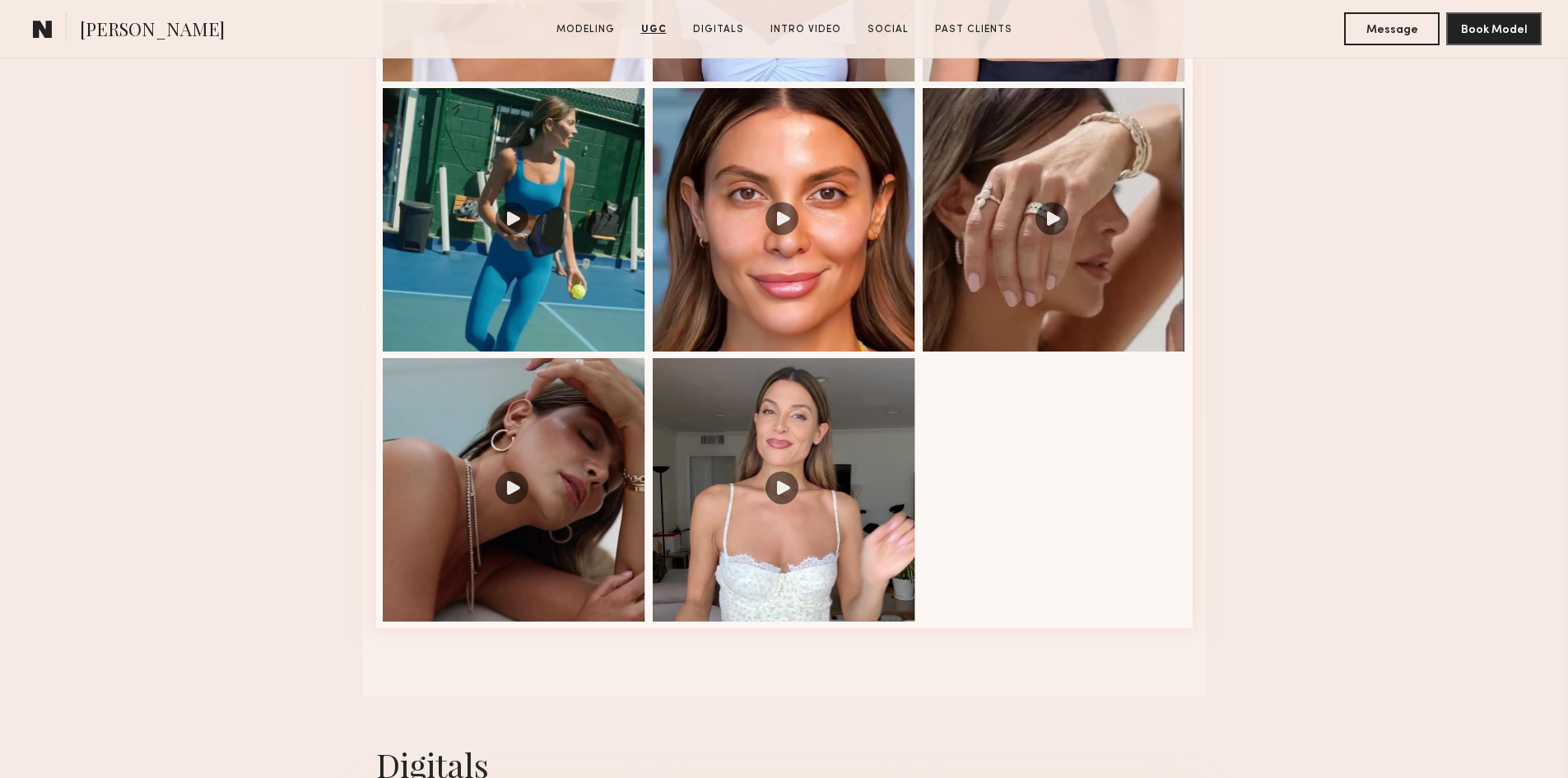
click at [1403, 490] on nb-model-profile-ugc-container "User Generated Content Videos 1 of 8" at bounding box center [784, 190] width 1568 height 1013
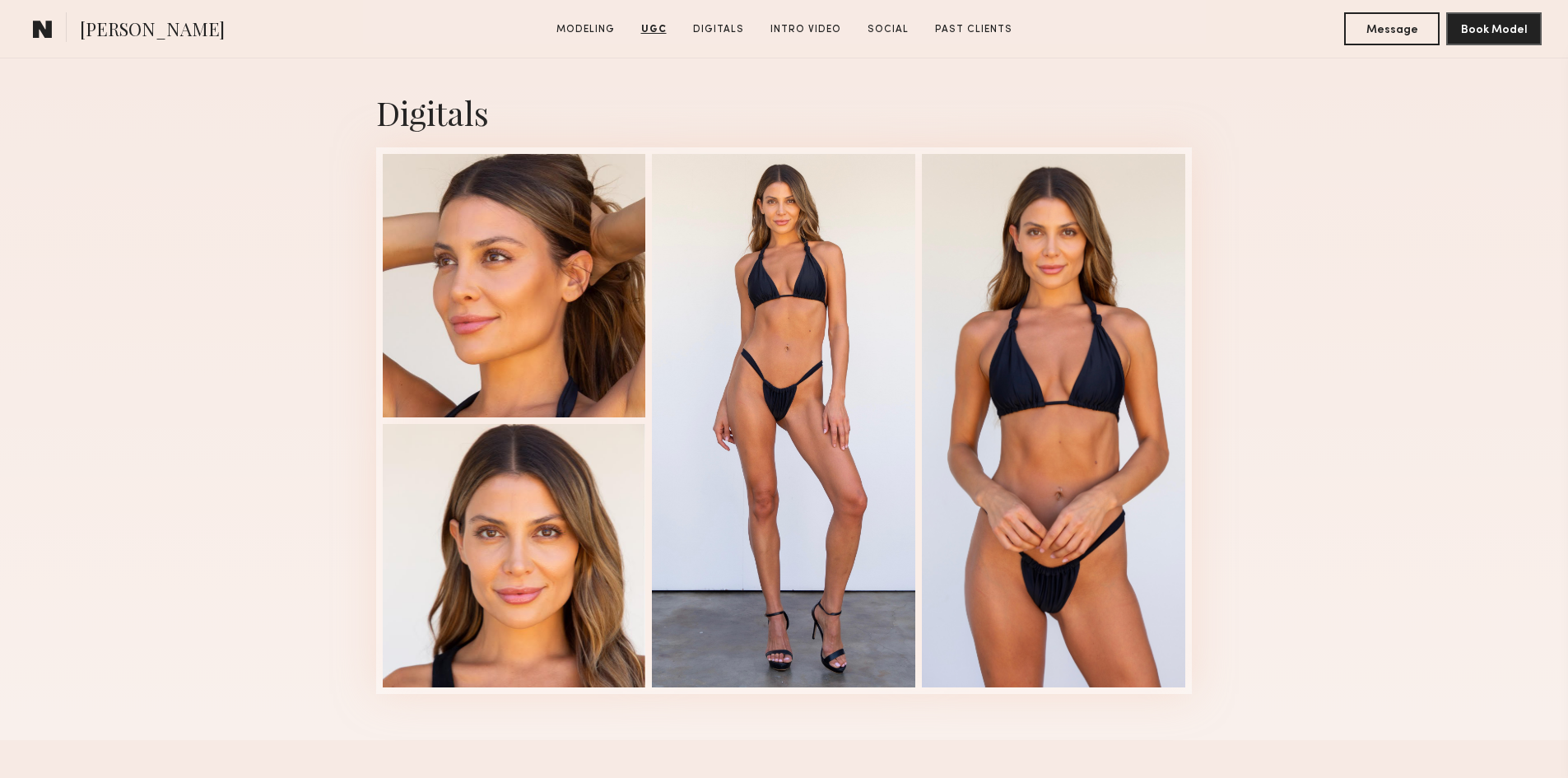
scroll to position [2634, 0]
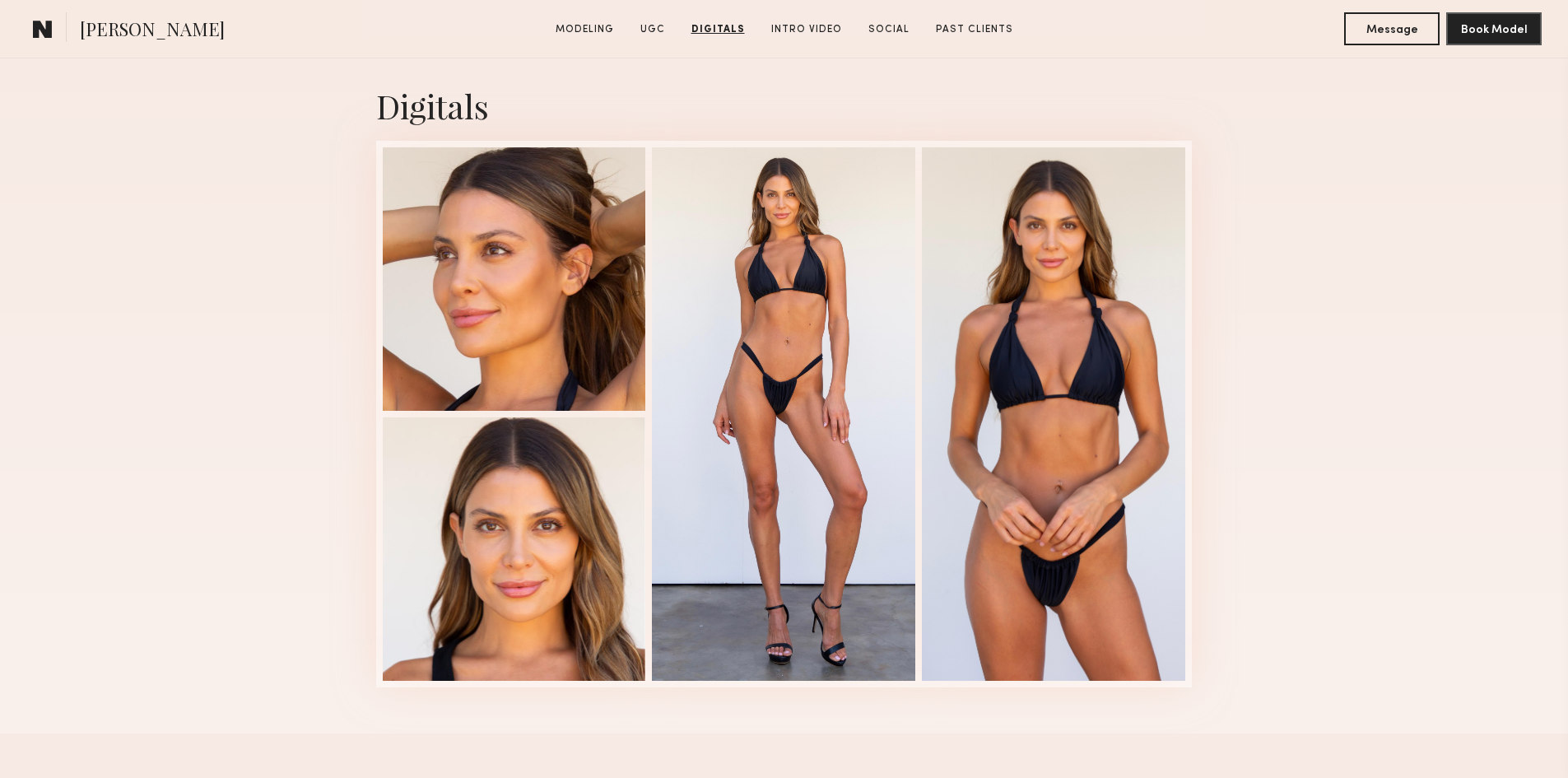
click at [1315, 478] on div "Digitals 1 of 4" at bounding box center [784, 385] width 1568 height 695
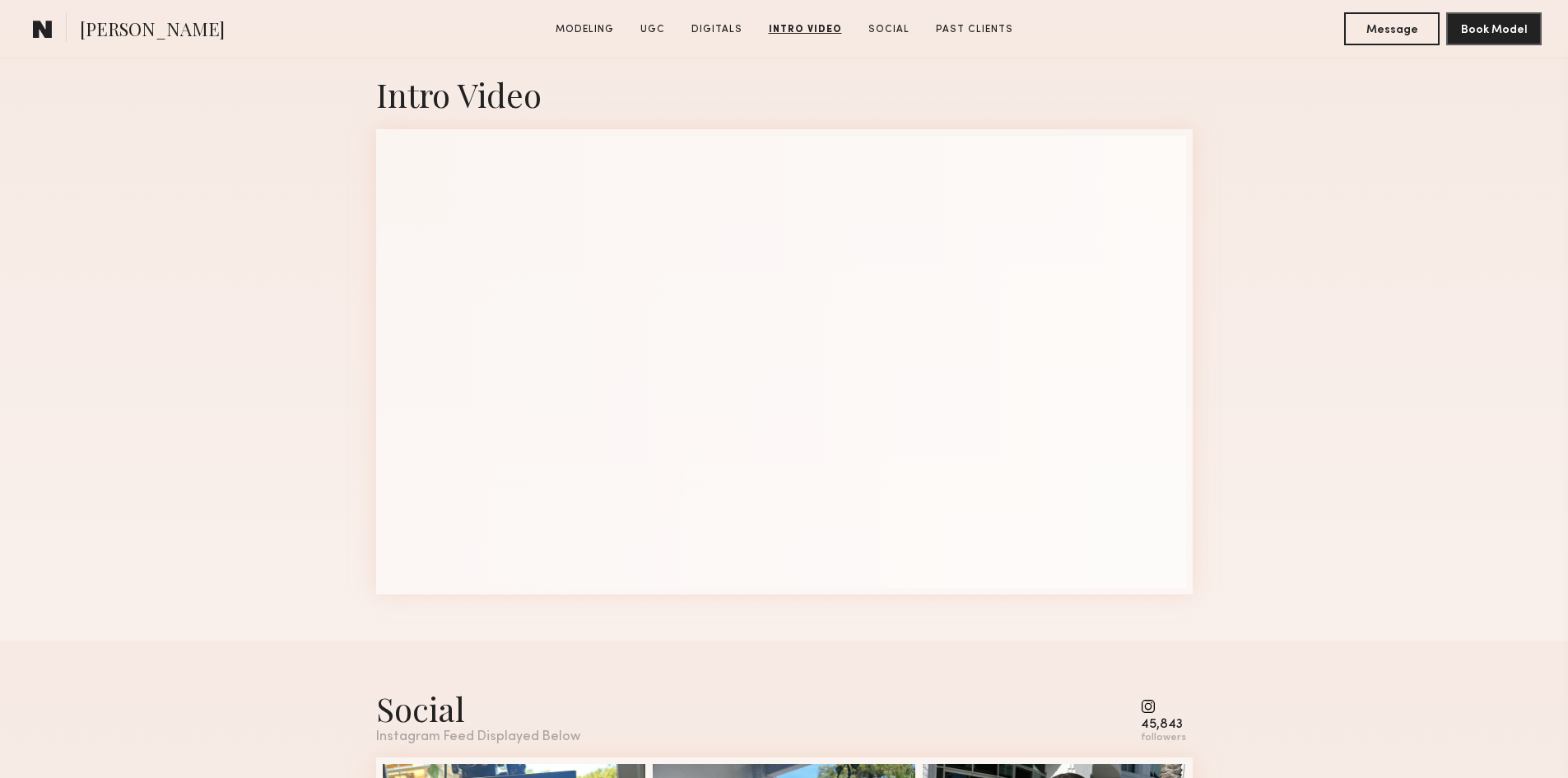
scroll to position [4279, 0]
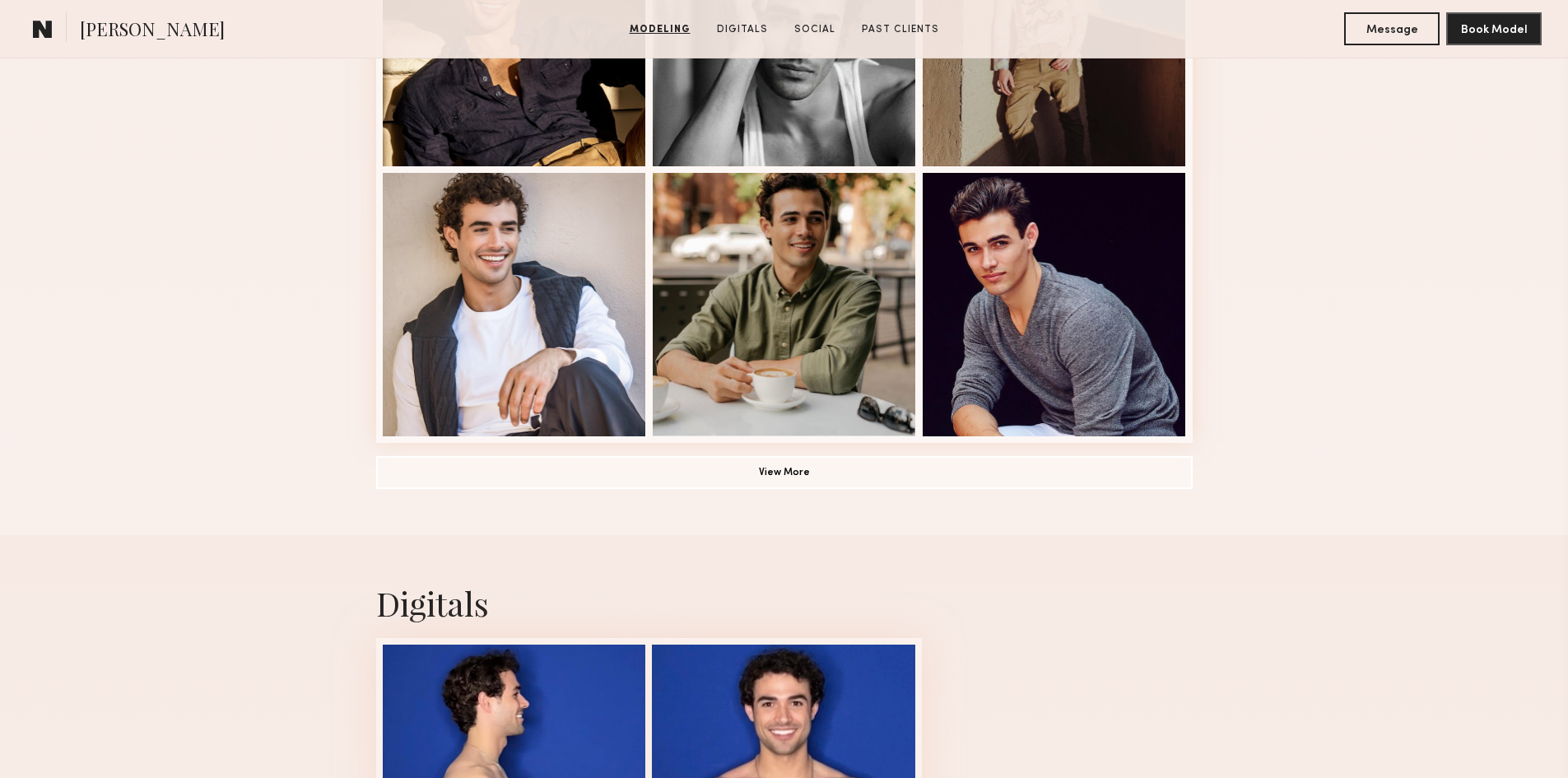
scroll to position [988, 0]
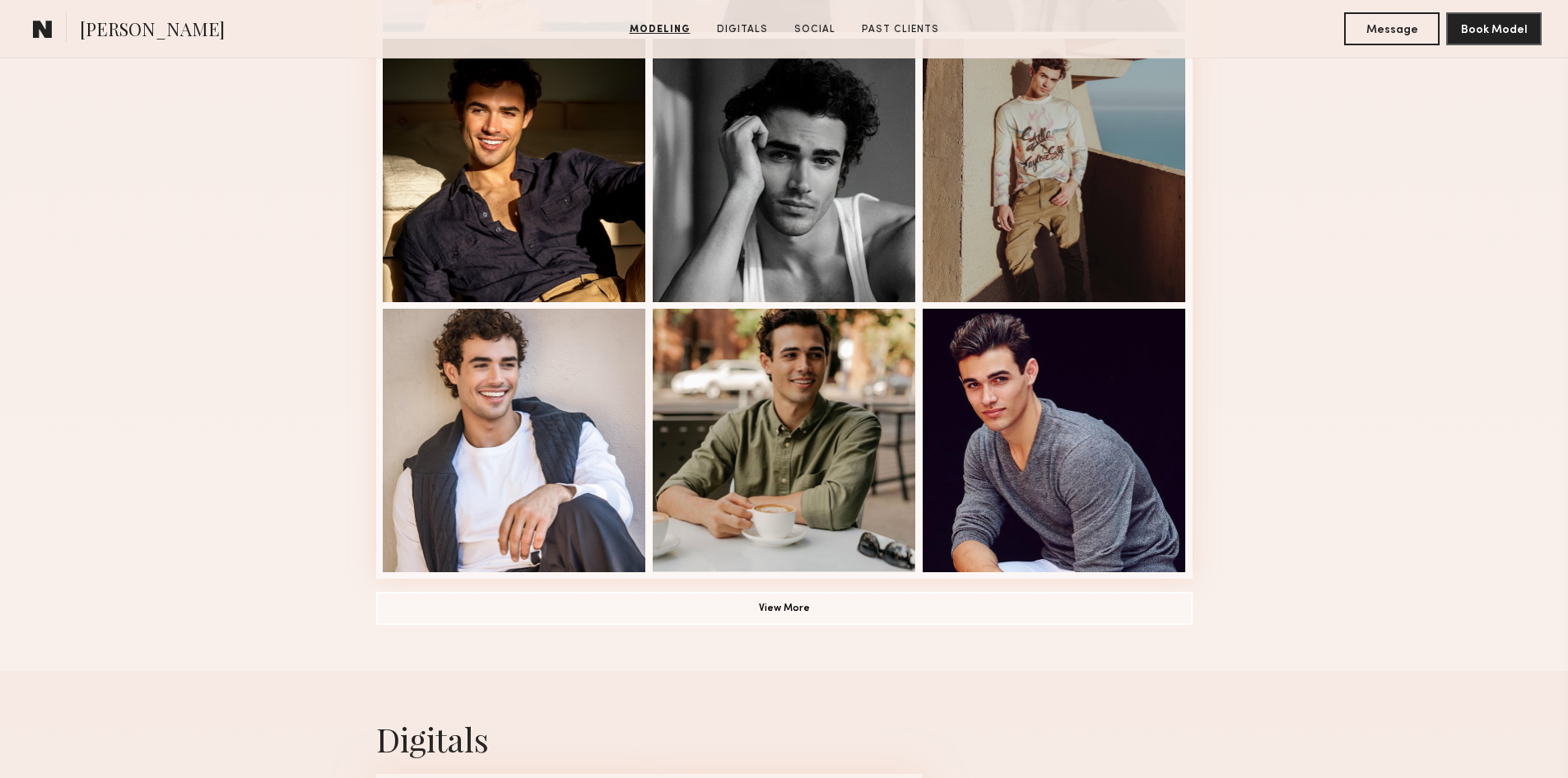
click at [251, 529] on div "Modeling Portfolio View More" at bounding box center [784, 30] width 1568 height 1281
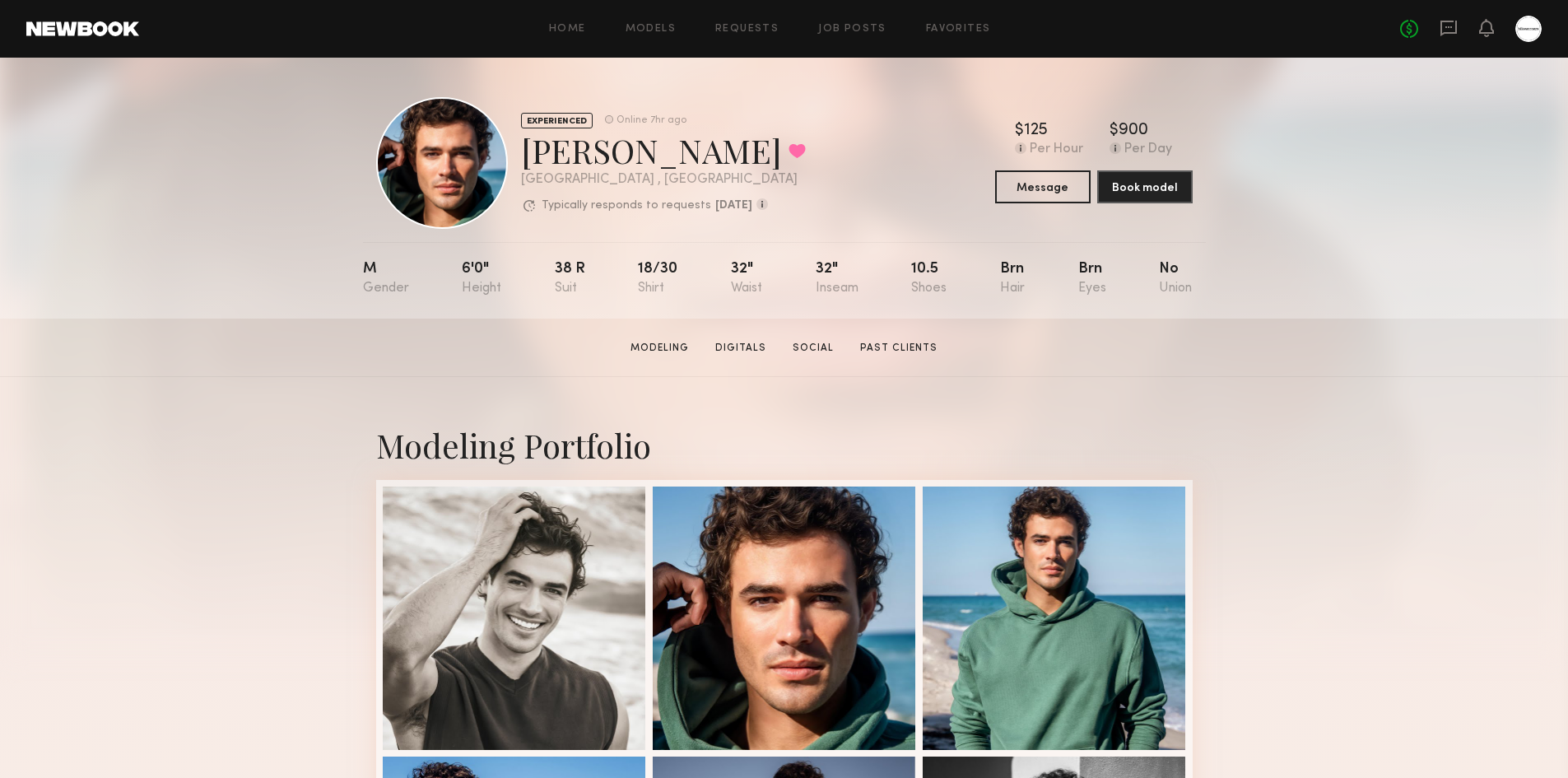
scroll to position [0, 0]
